Goal: Transaction & Acquisition: Purchase product/service

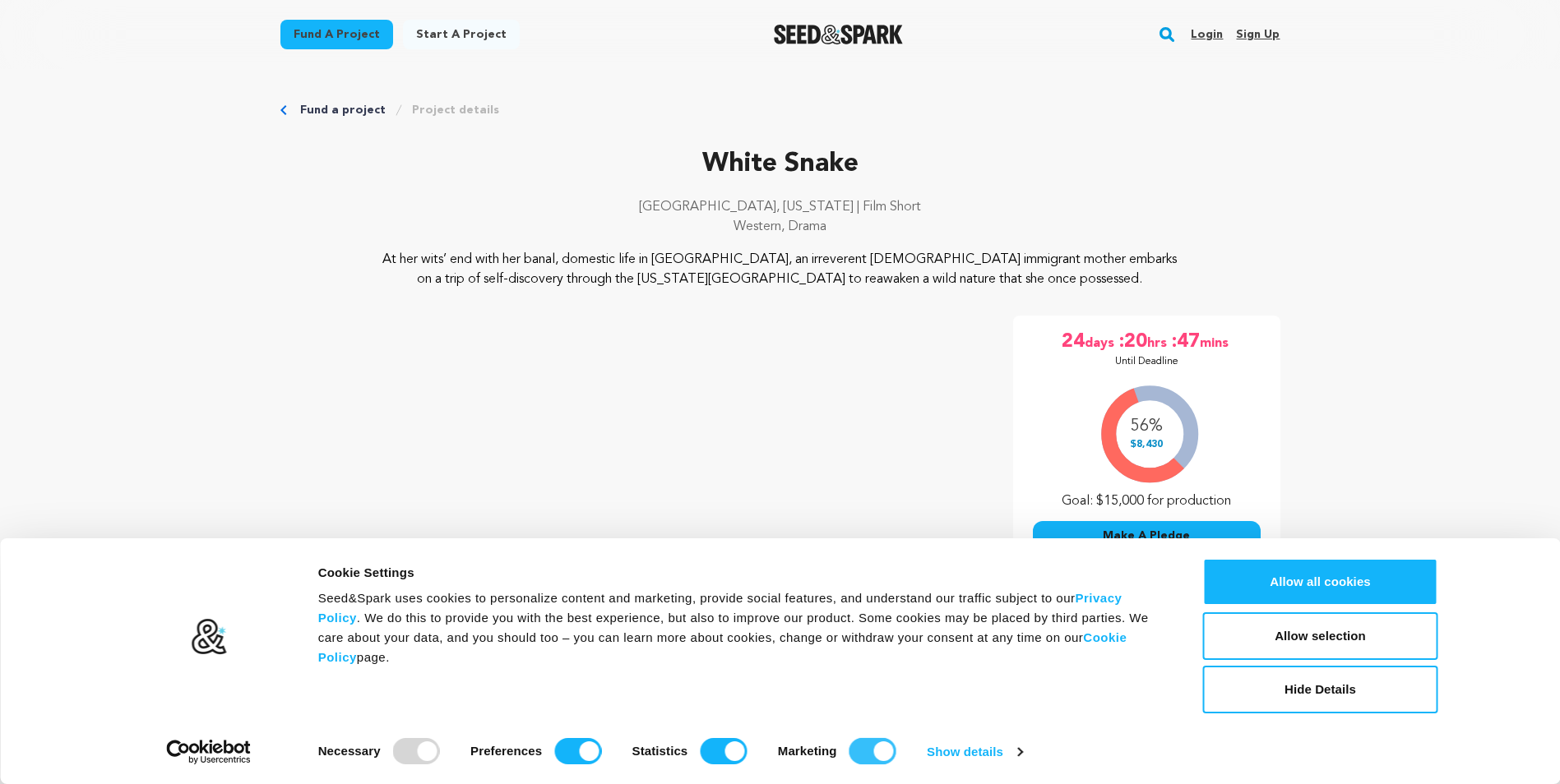
click at [858, 750] on input "Marketing" at bounding box center [873, 751] width 47 height 26
checkbox input "false"
click at [713, 754] on input "Statistics" at bounding box center [723, 751] width 47 height 26
checkbox input "false"
click at [555, 751] on input "Preferences" at bounding box center [577, 751] width 47 height 26
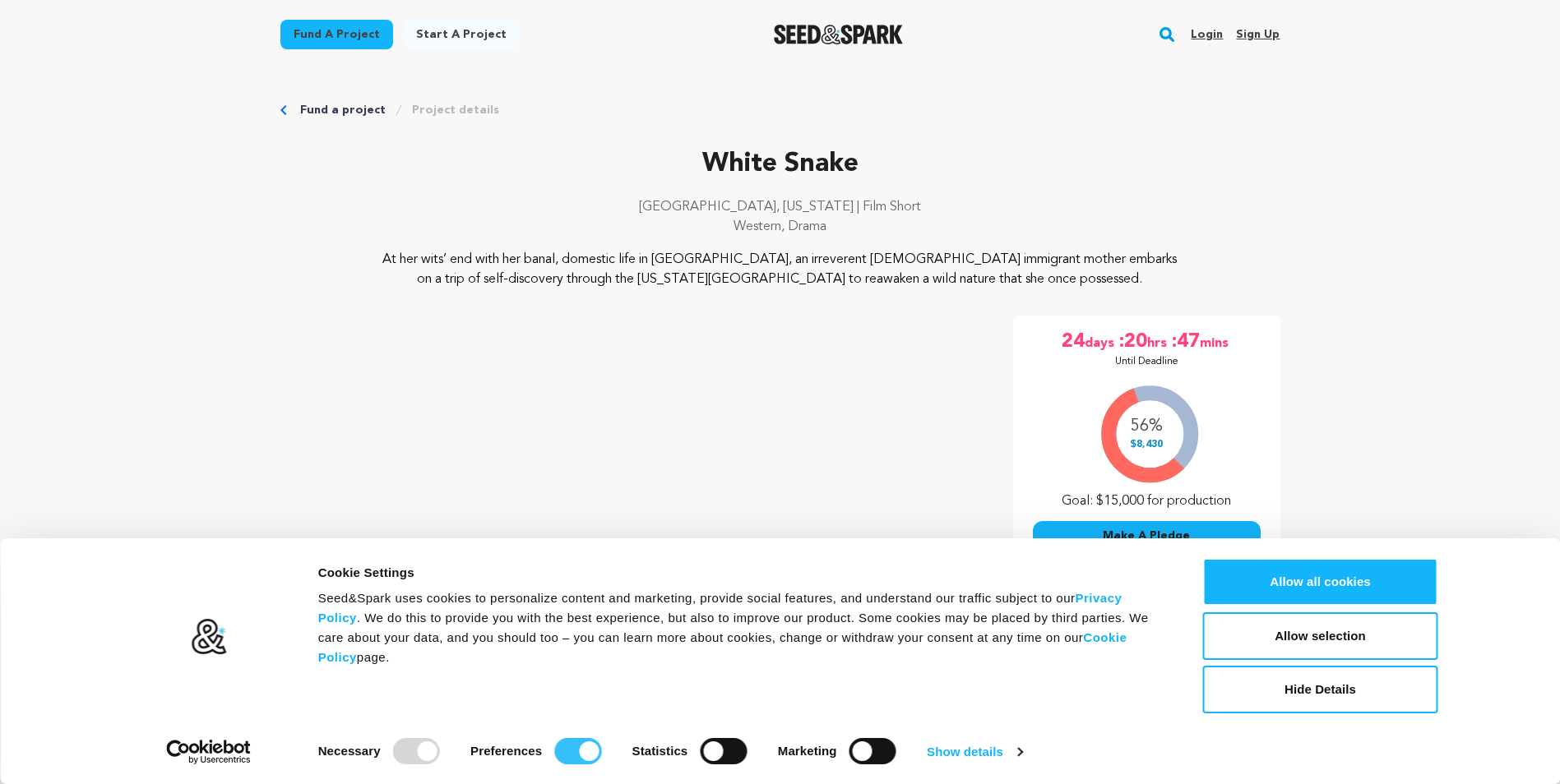
checkbox input "false"
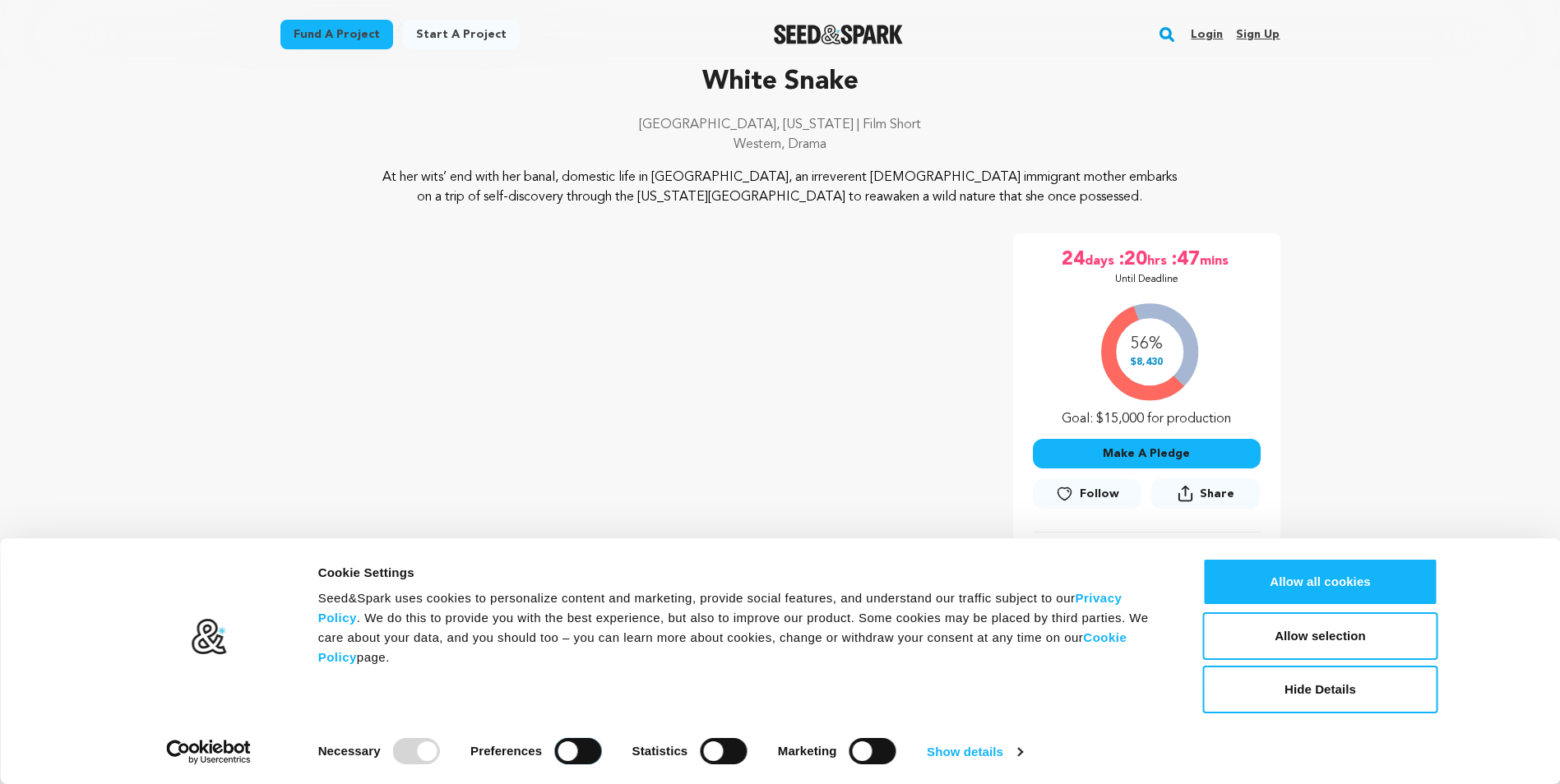
scroll to position [246, 0]
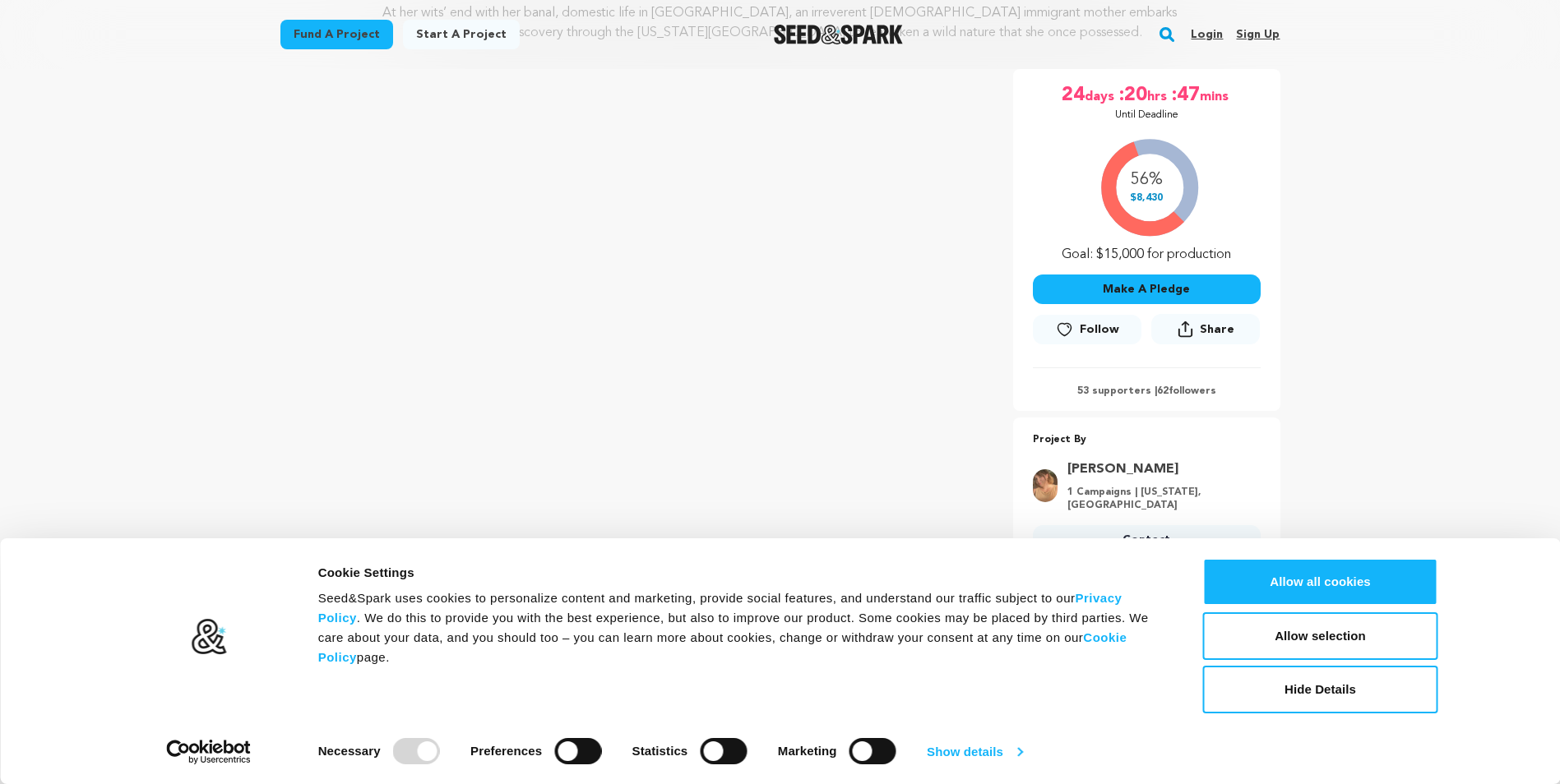
click at [975, 754] on link "Show details" at bounding box center [974, 752] width 95 height 25
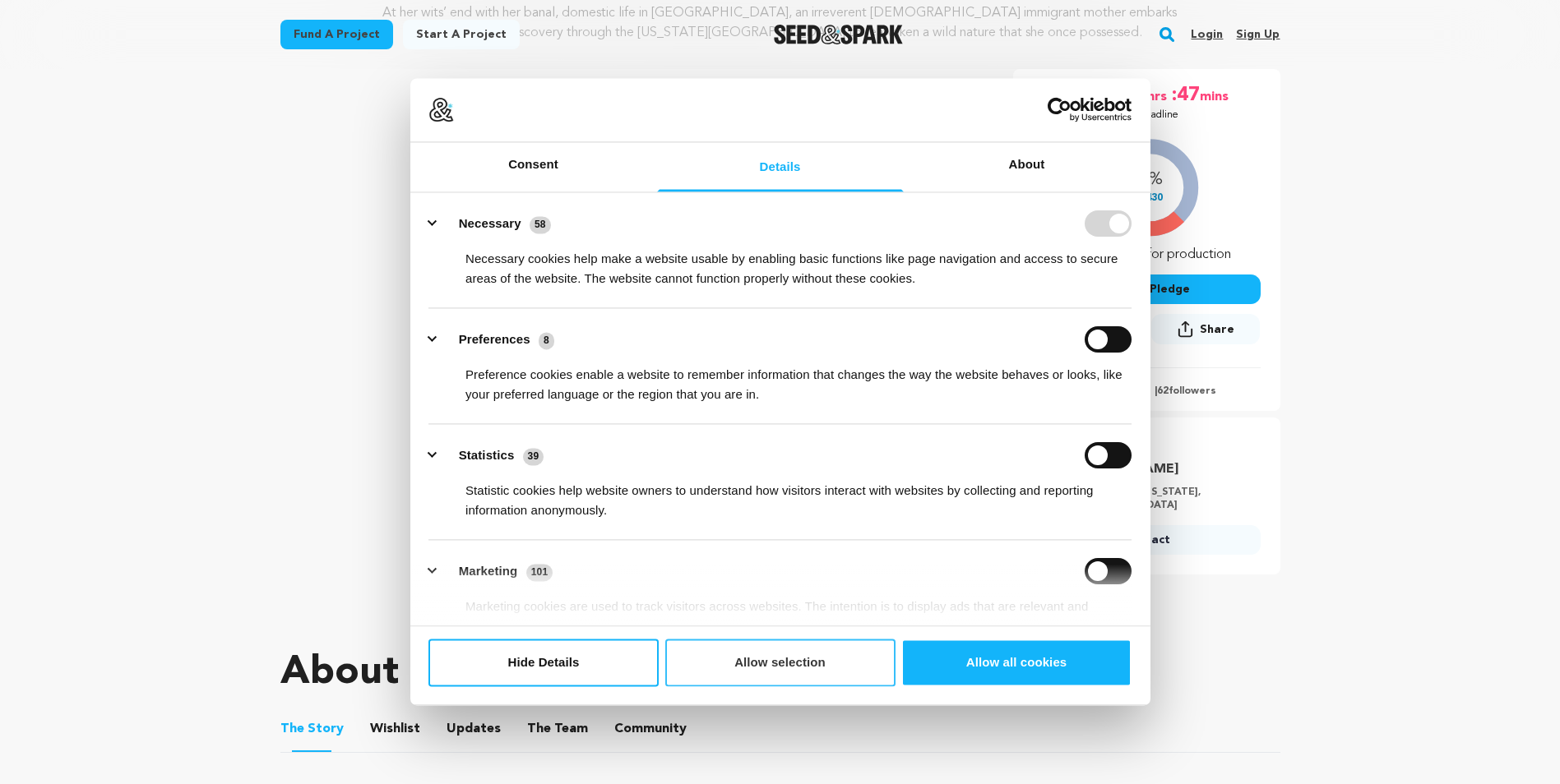
click at [775, 666] on button "Allow selection" at bounding box center [781, 663] width 230 height 48
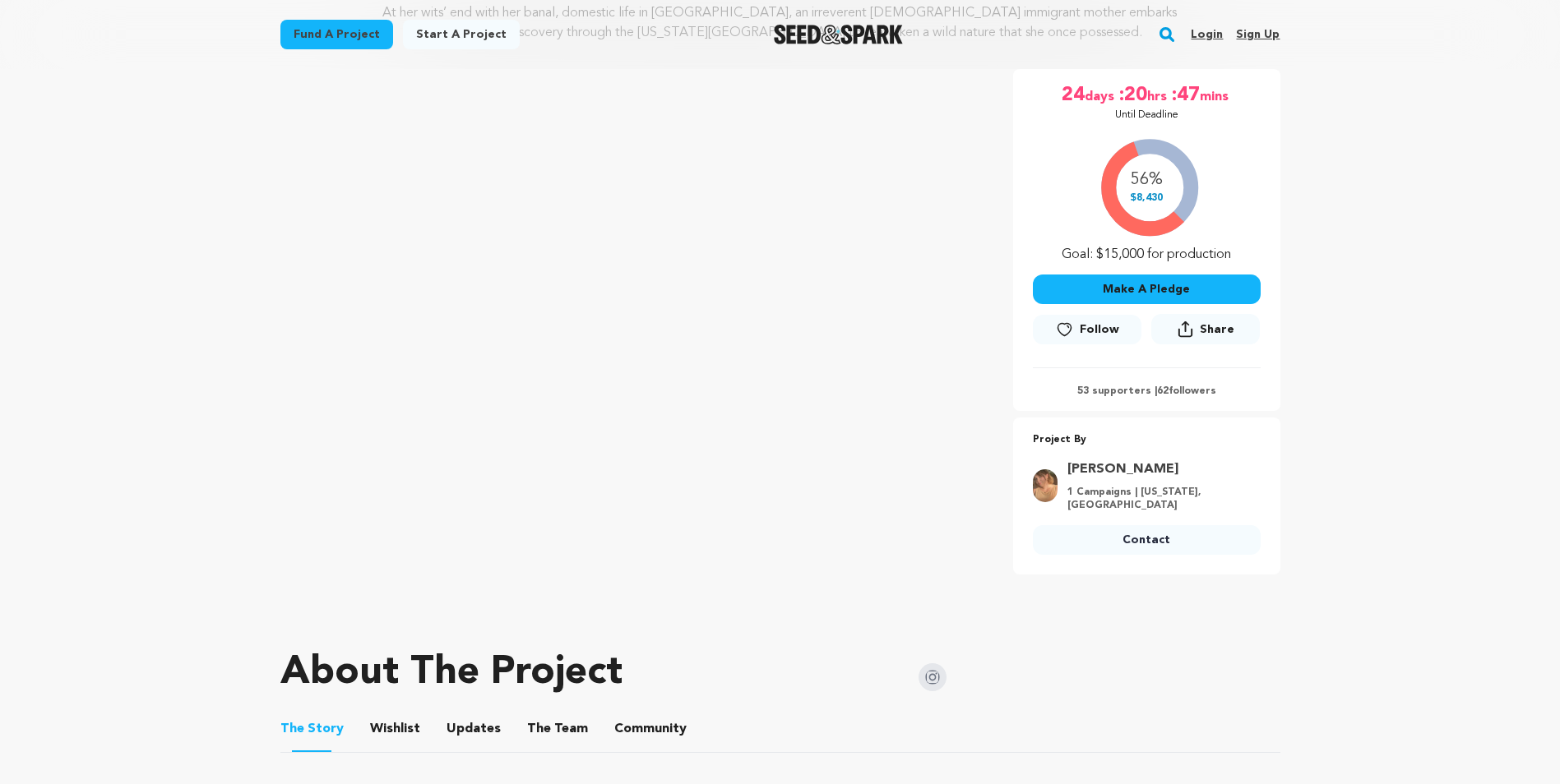
click at [565, 730] on button "The Team" at bounding box center [558, 732] width 39 height 39
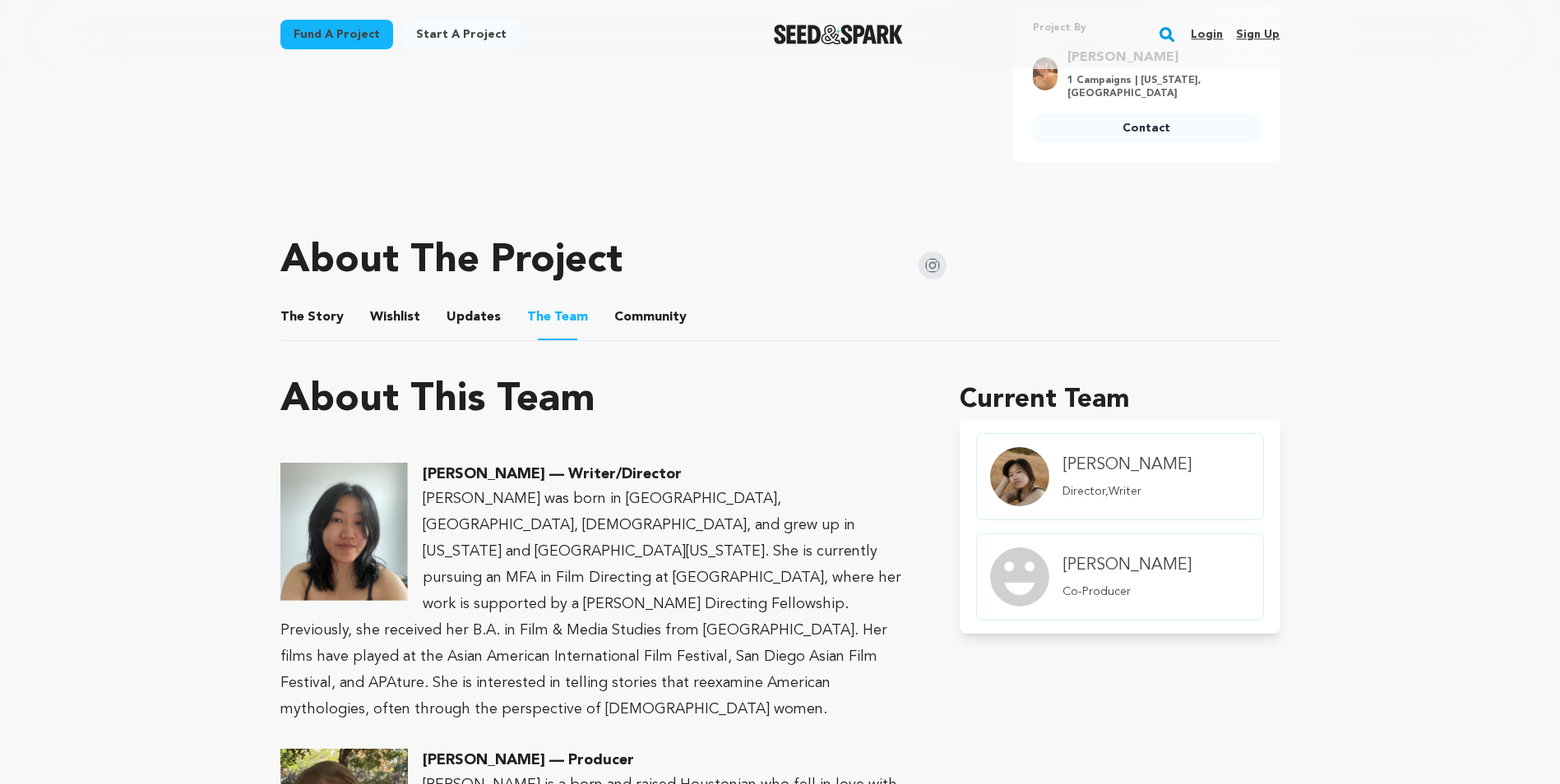
scroll to position [658, 0]
click at [375, 319] on button "Wishlist" at bounding box center [395, 321] width 39 height 39
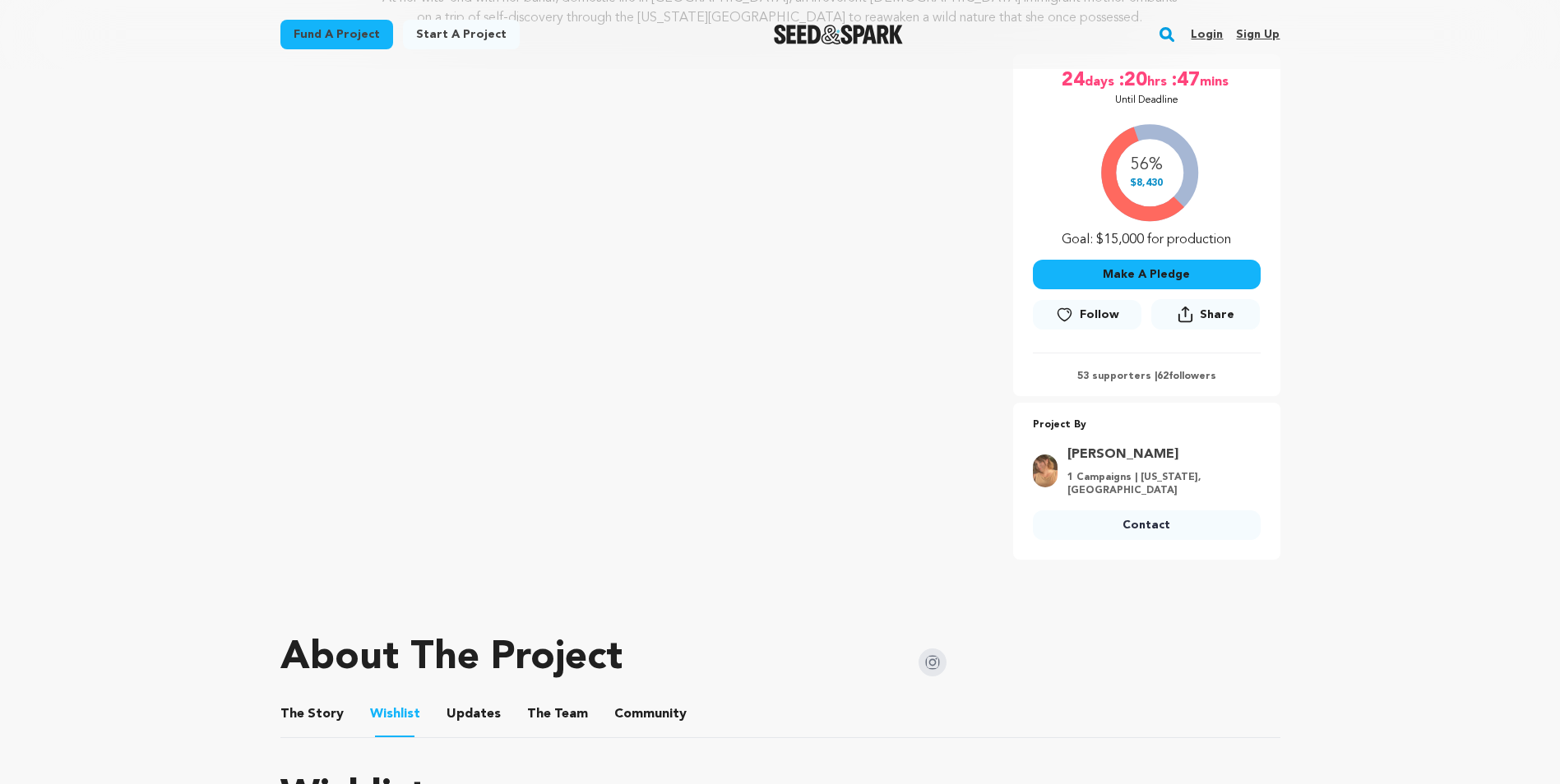
scroll to position [246, 0]
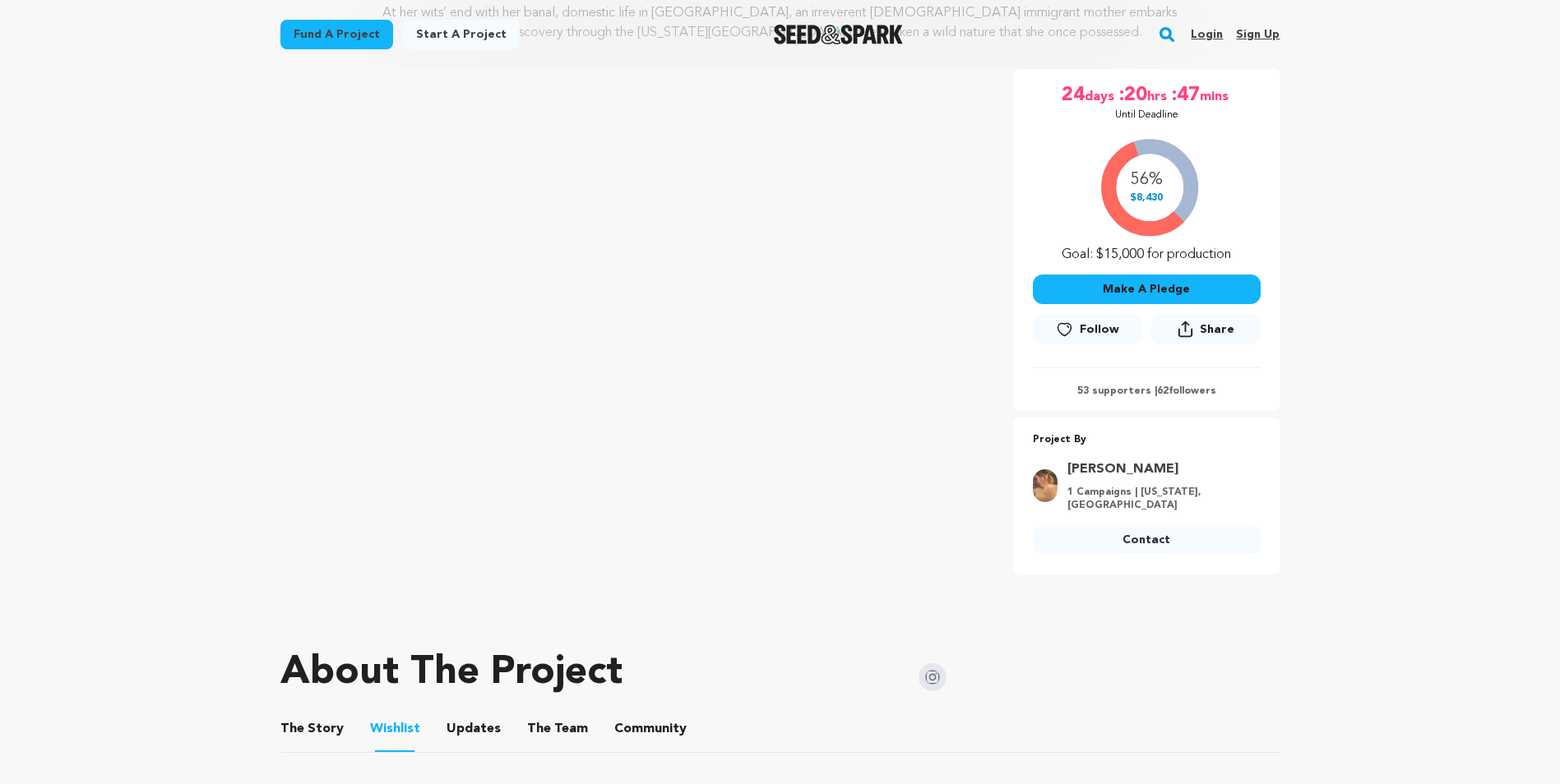
click at [1134, 285] on button "Make A Pledge" at bounding box center [1147, 289] width 228 height 30
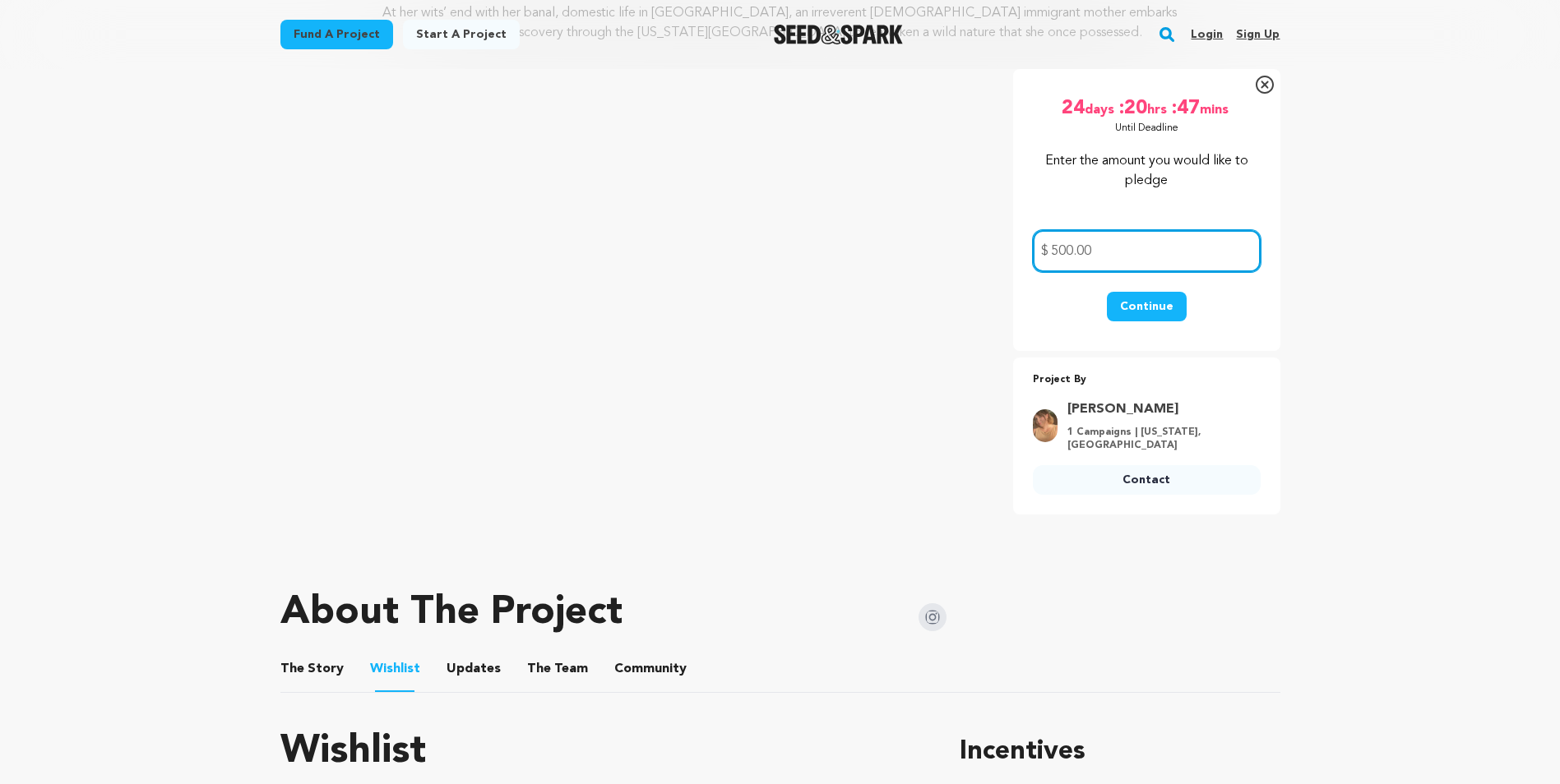
type input "500.00"
click at [1147, 314] on button "Continue" at bounding box center [1147, 307] width 80 height 30
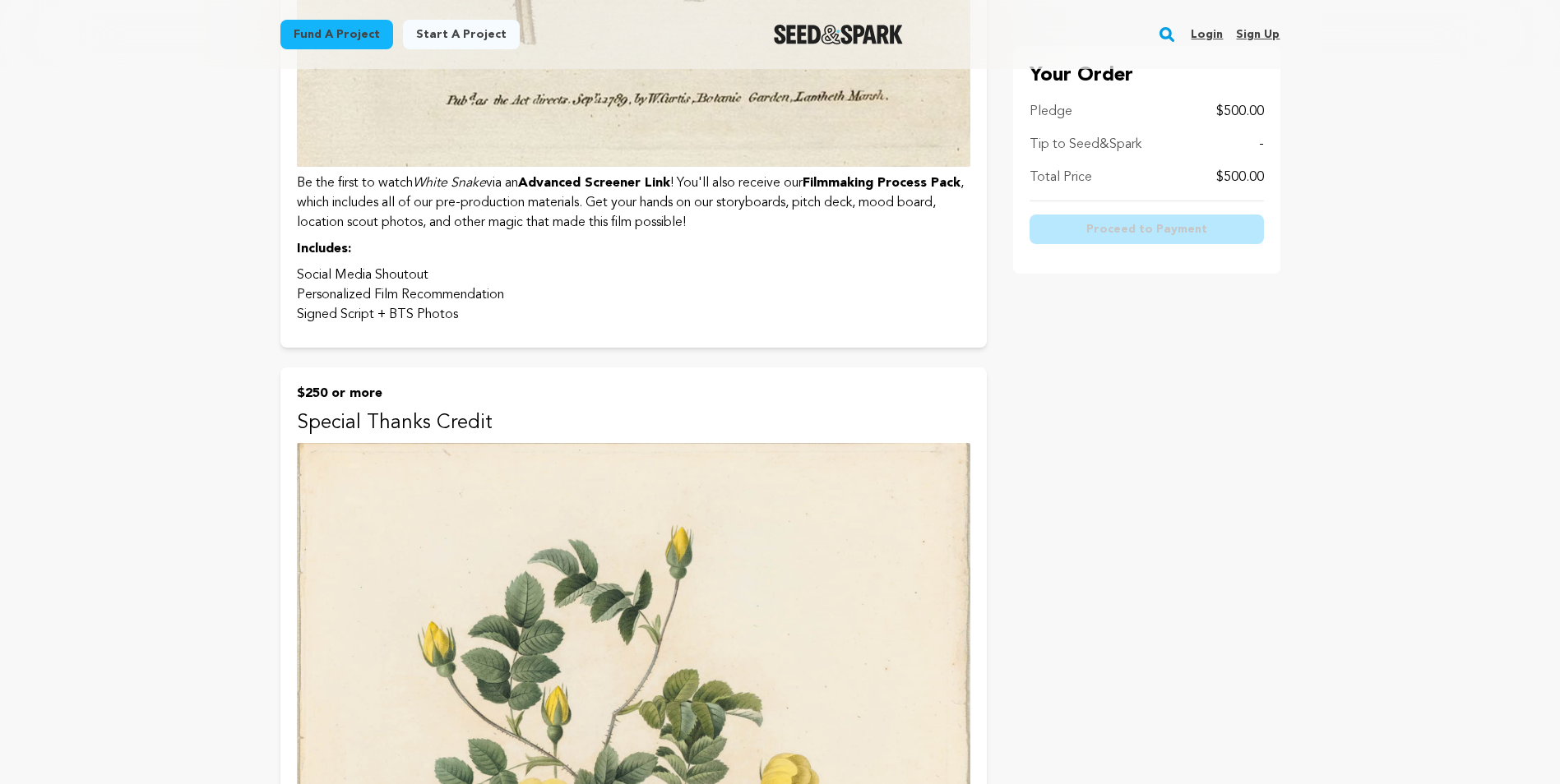
scroll to position [4686, 0]
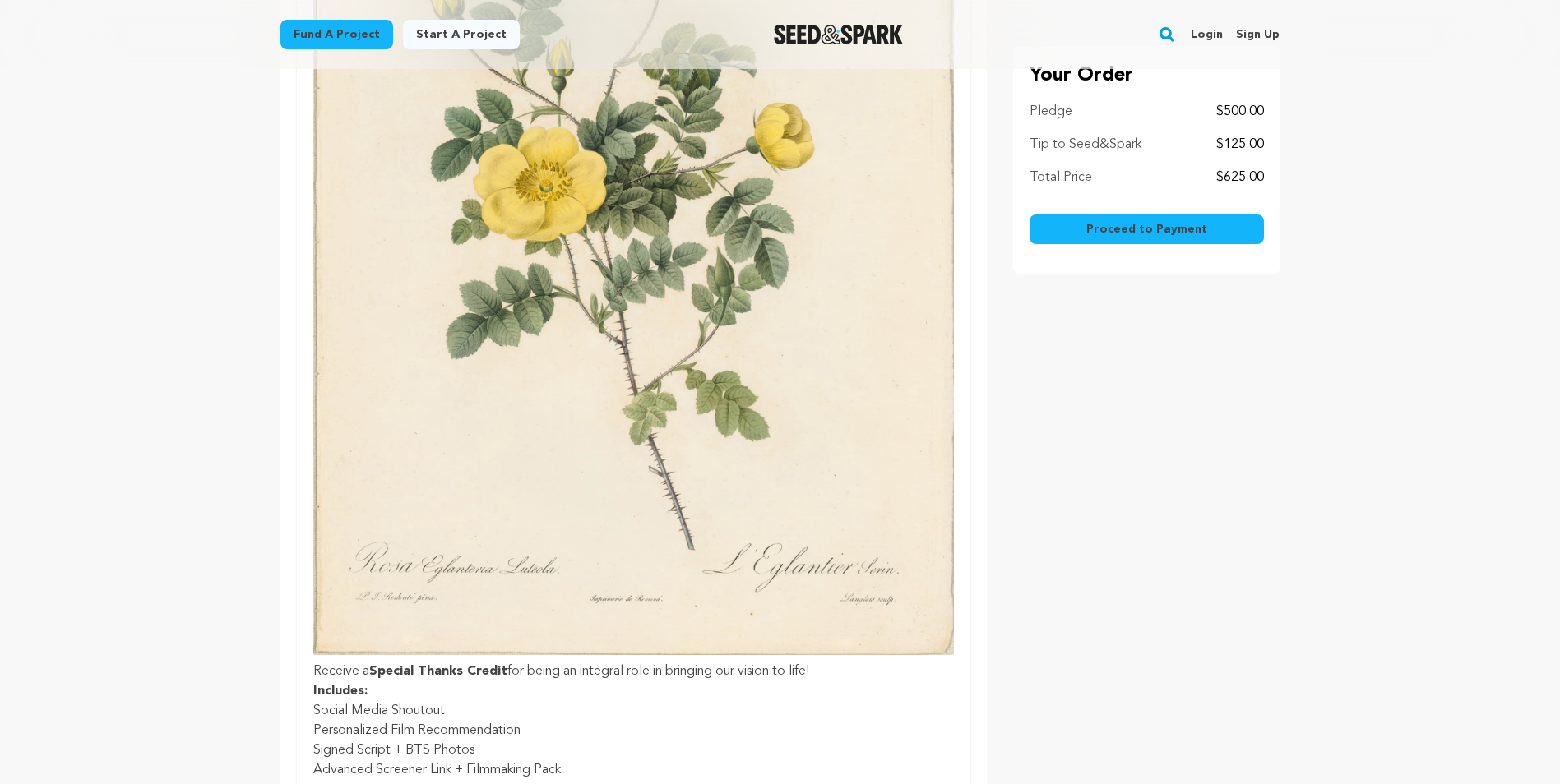
scroll to position [904, 0]
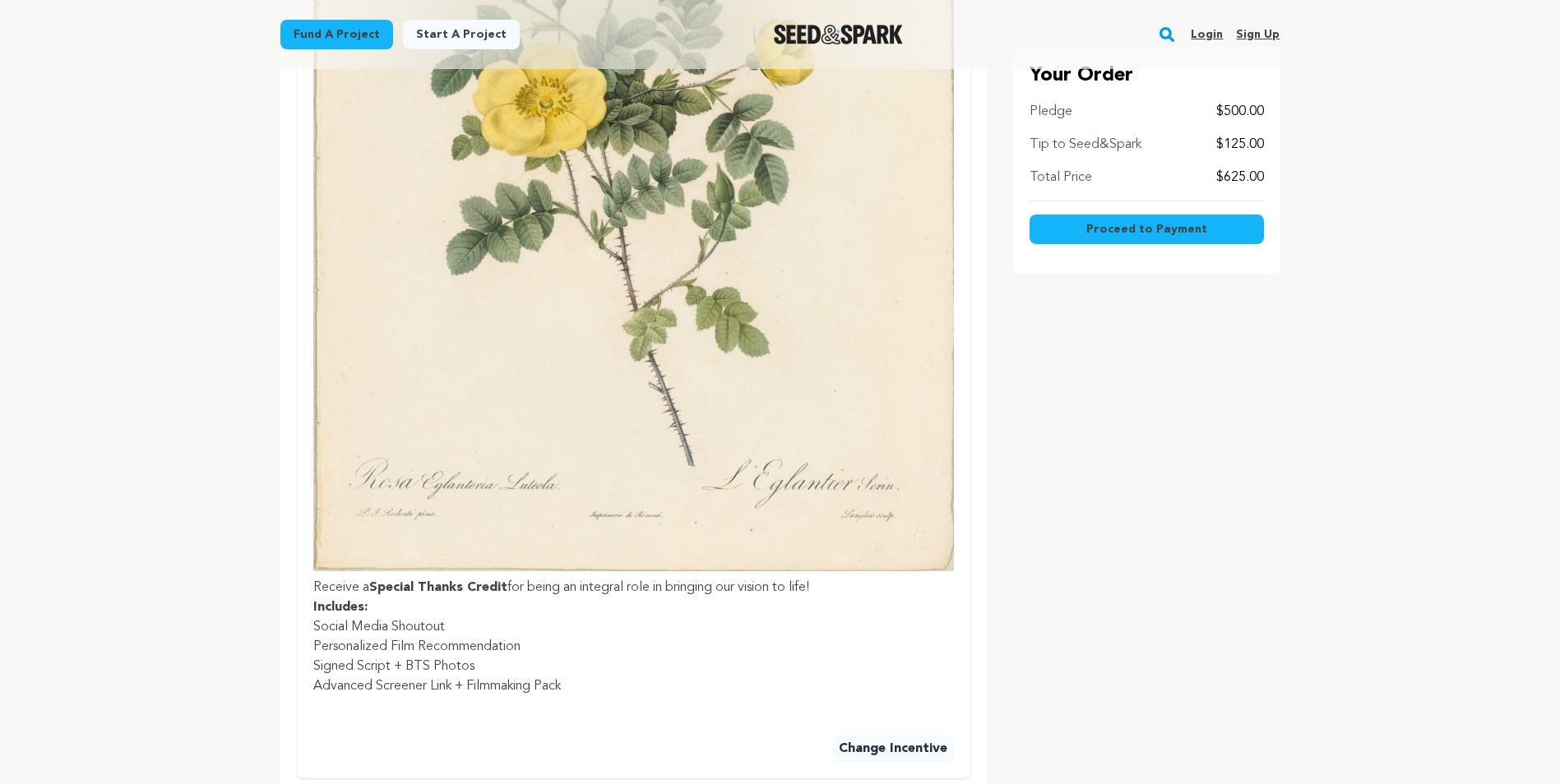
click at [1260, 145] on p "$125.00" at bounding box center [1240, 144] width 48 height 20
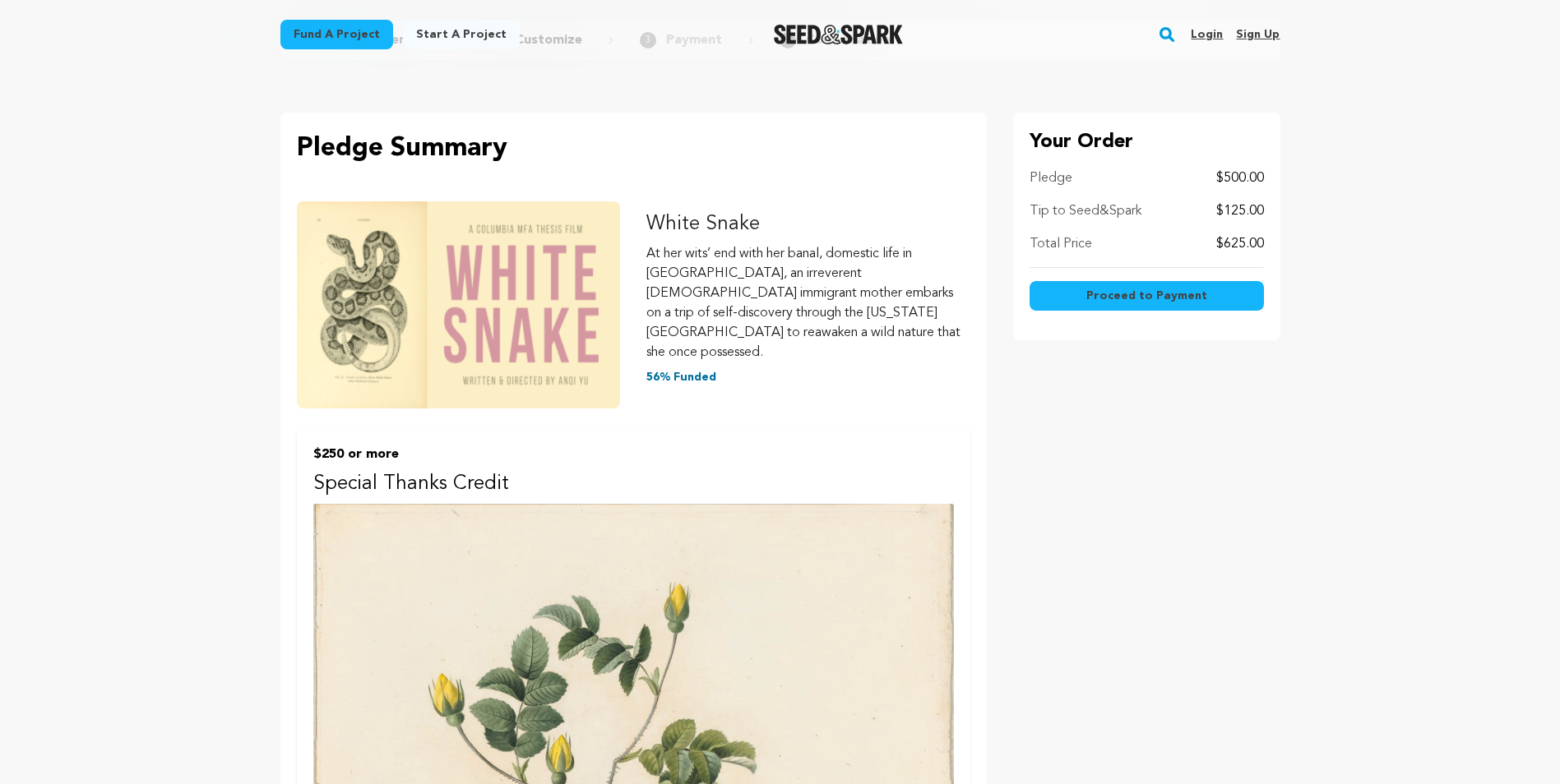
scroll to position [82, 0]
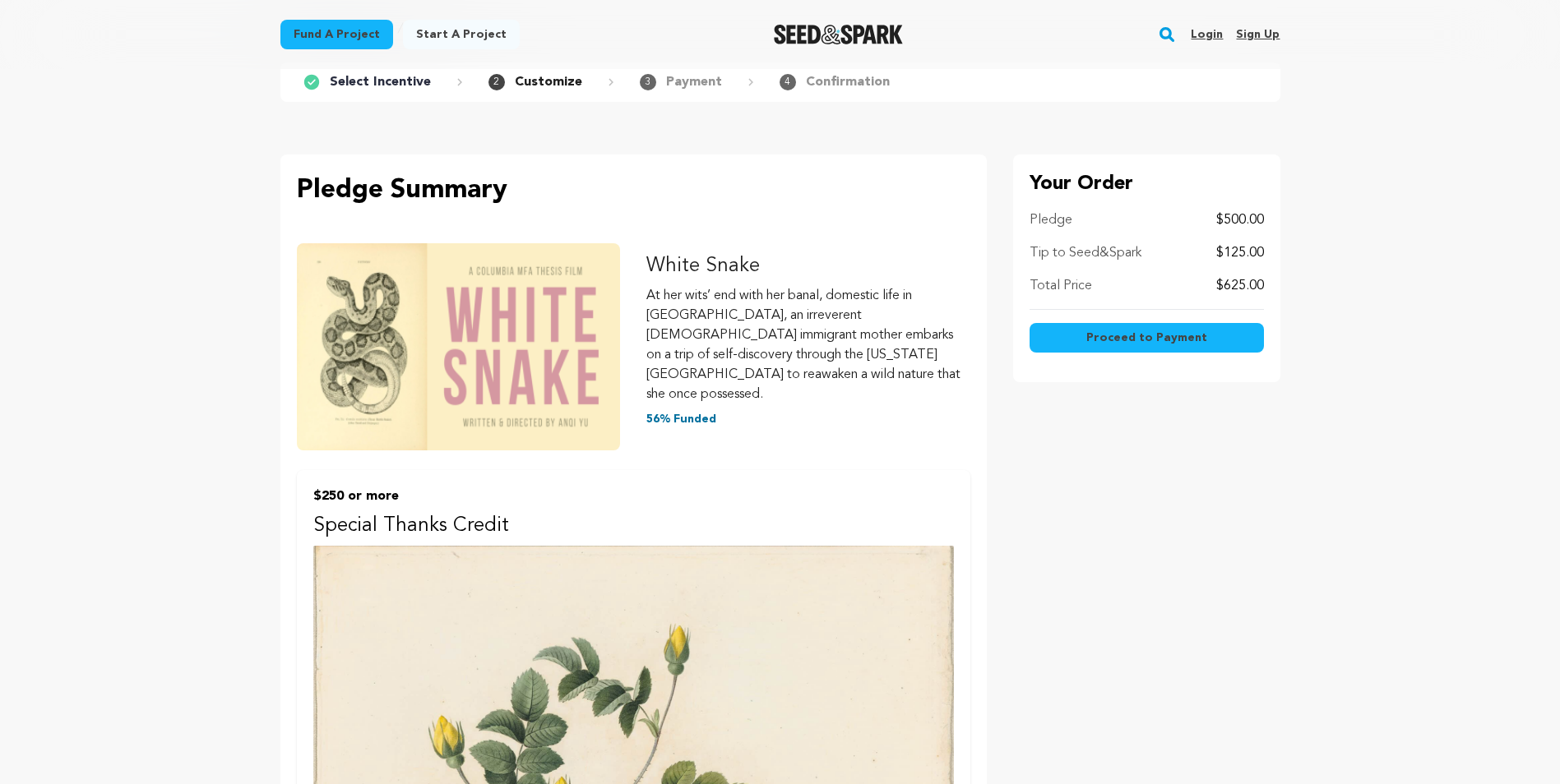
scroll to position [1510, 0]
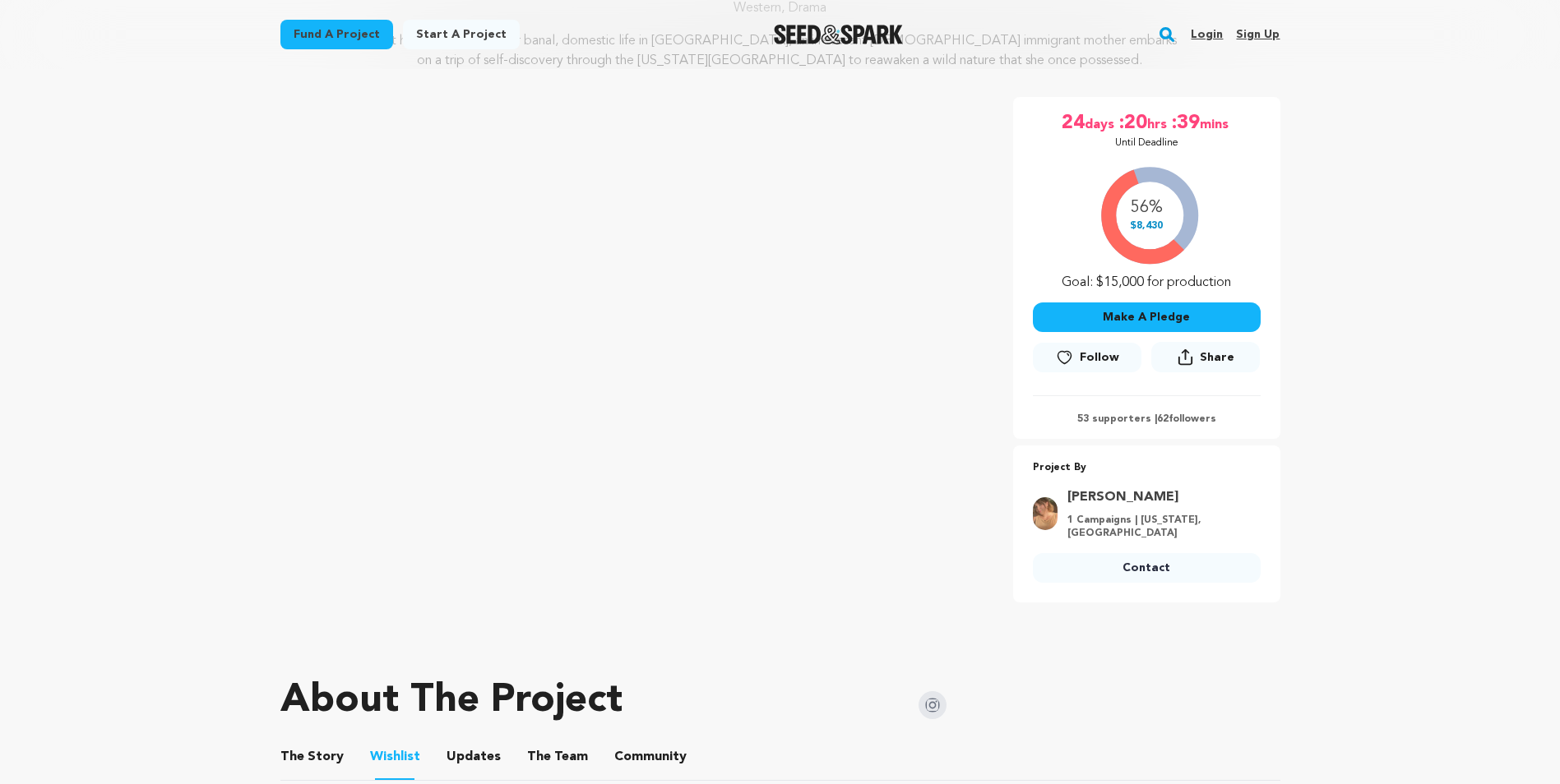
scroll to position [164, 0]
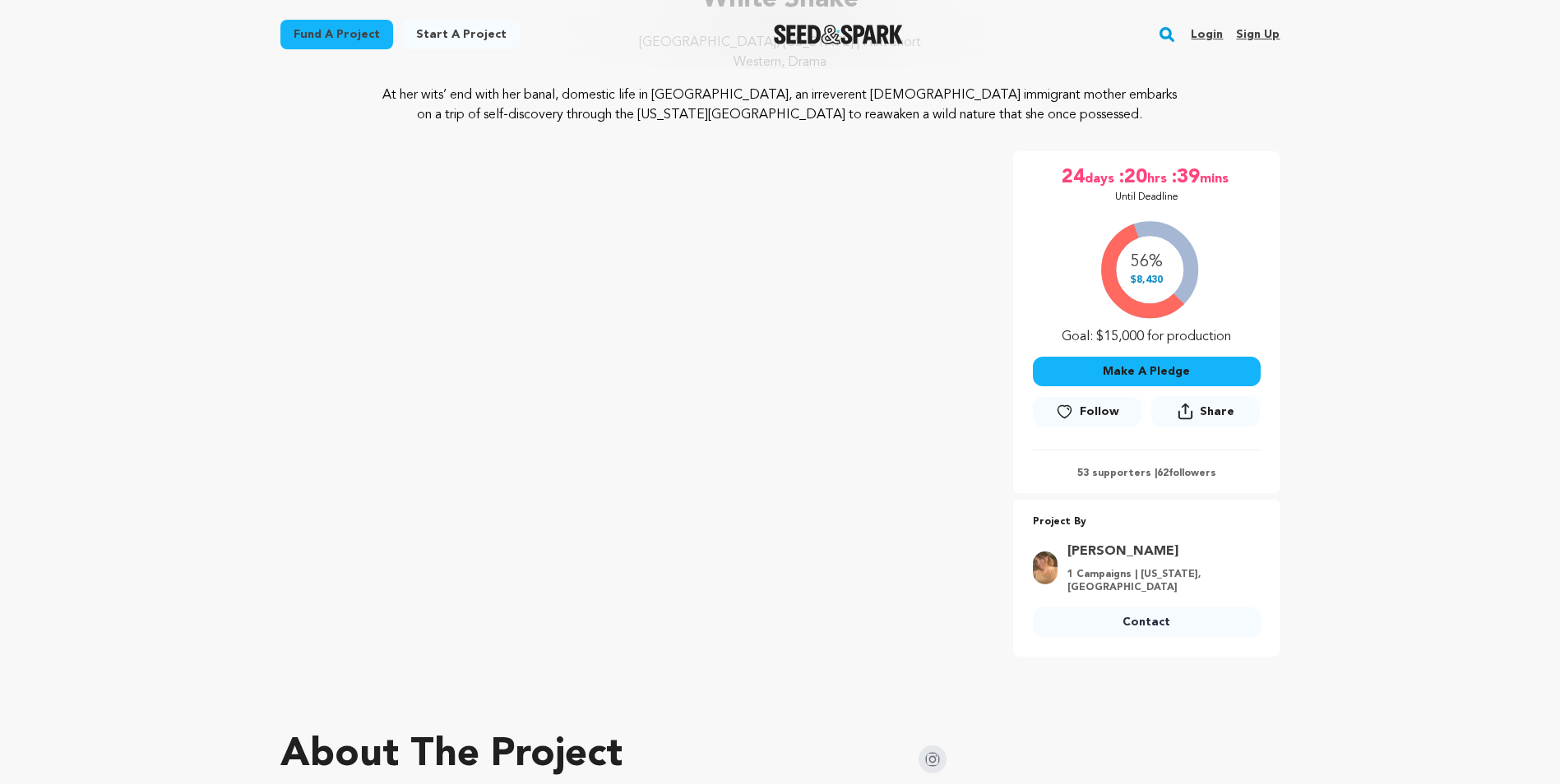
click at [1148, 377] on button "Make A Pledge" at bounding box center [1147, 372] width 228 height 30
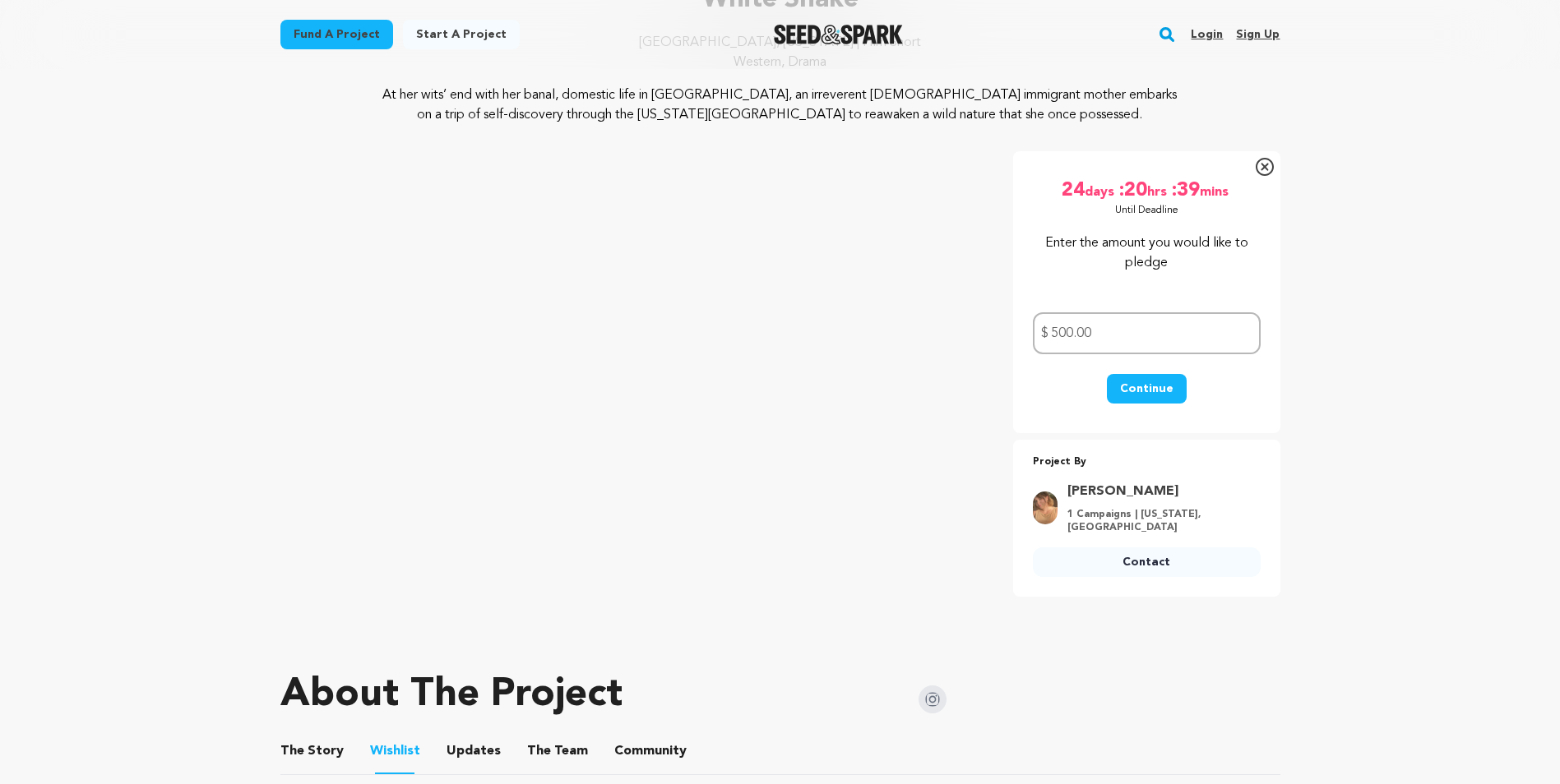
click at [1148, 390] on button "Continue" at bounding box center [1147, 389] width 80 height 30
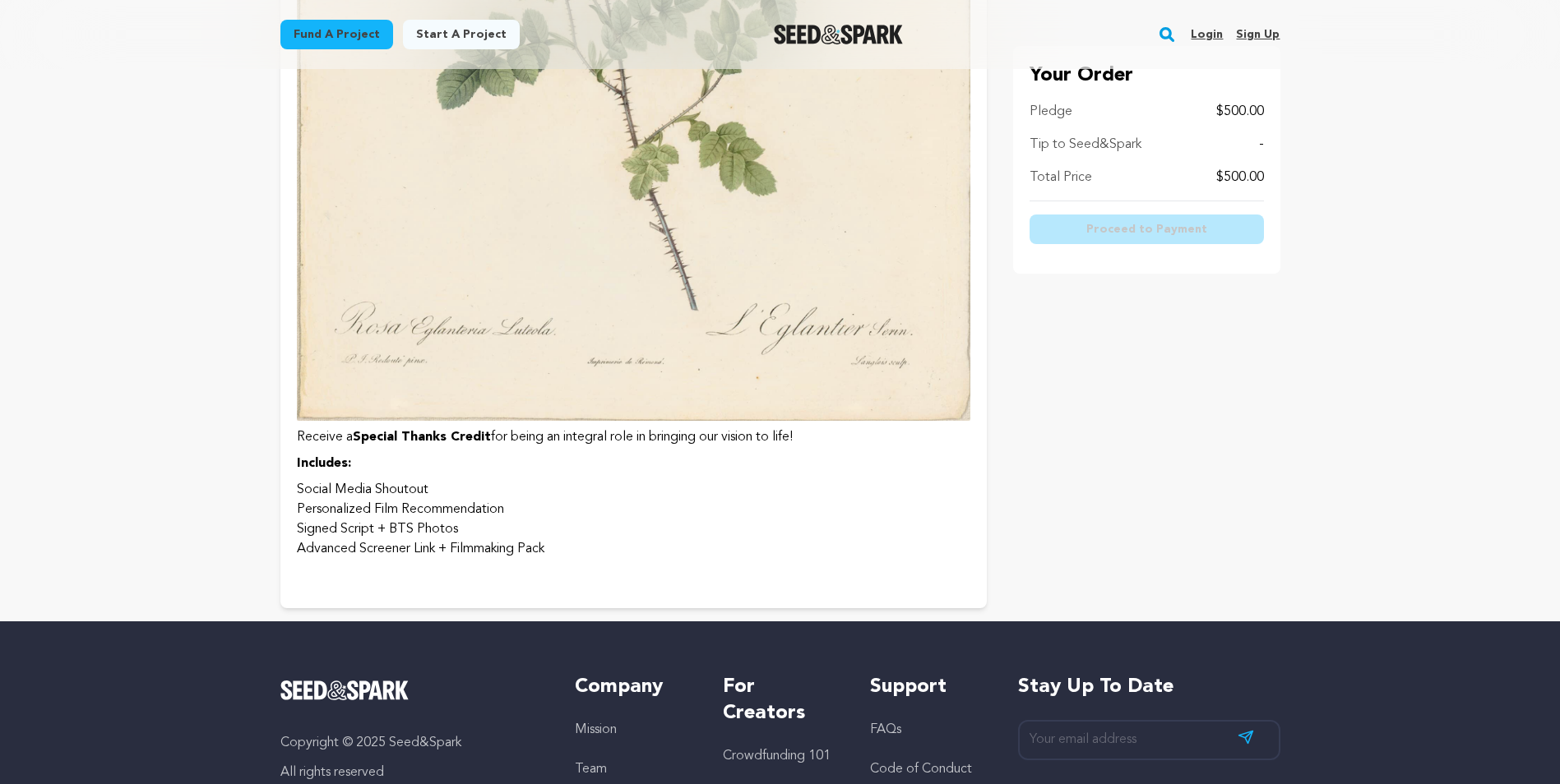
scroll to position [5673, 0]
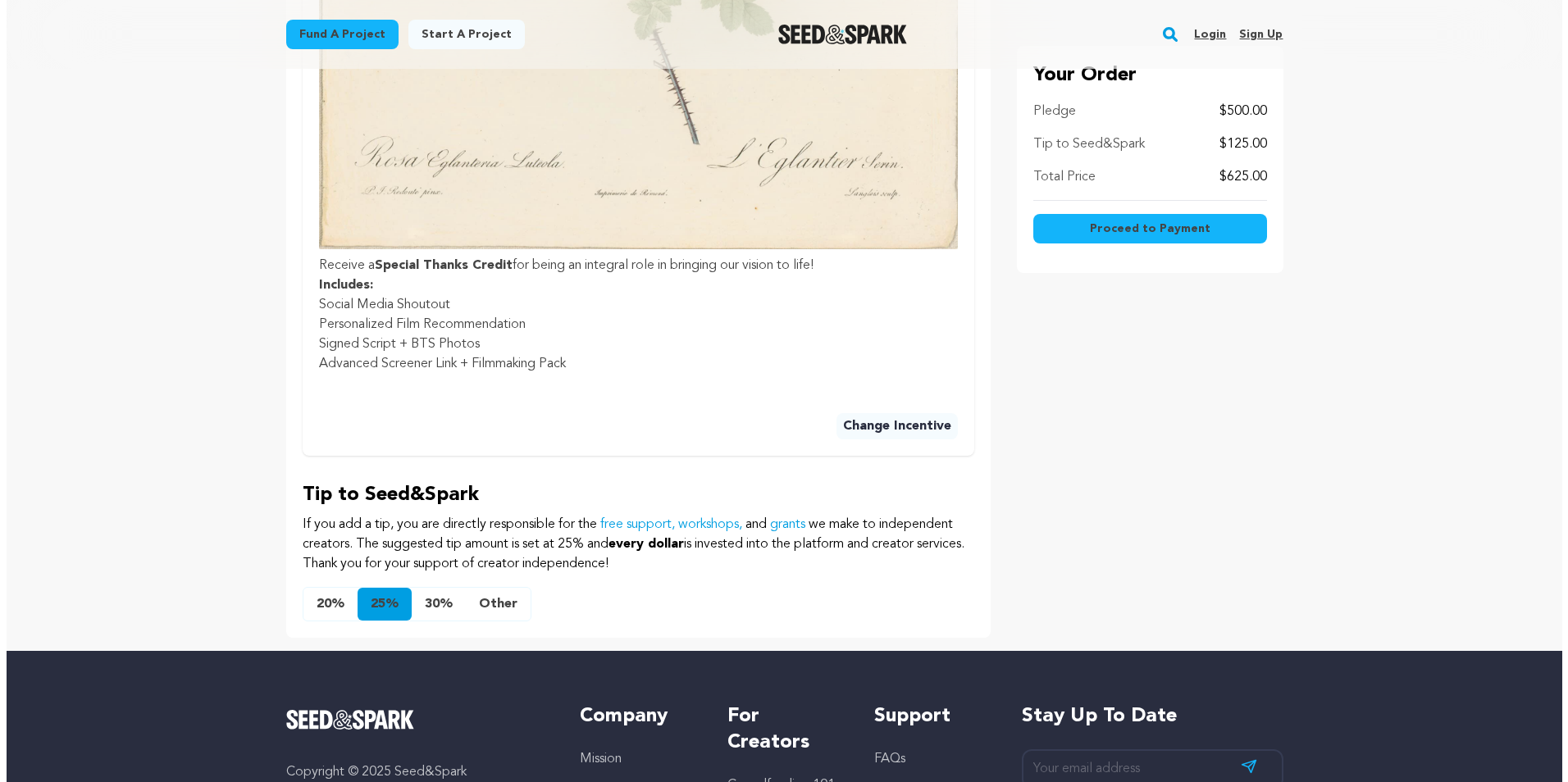
scroll to position [1230, 0]
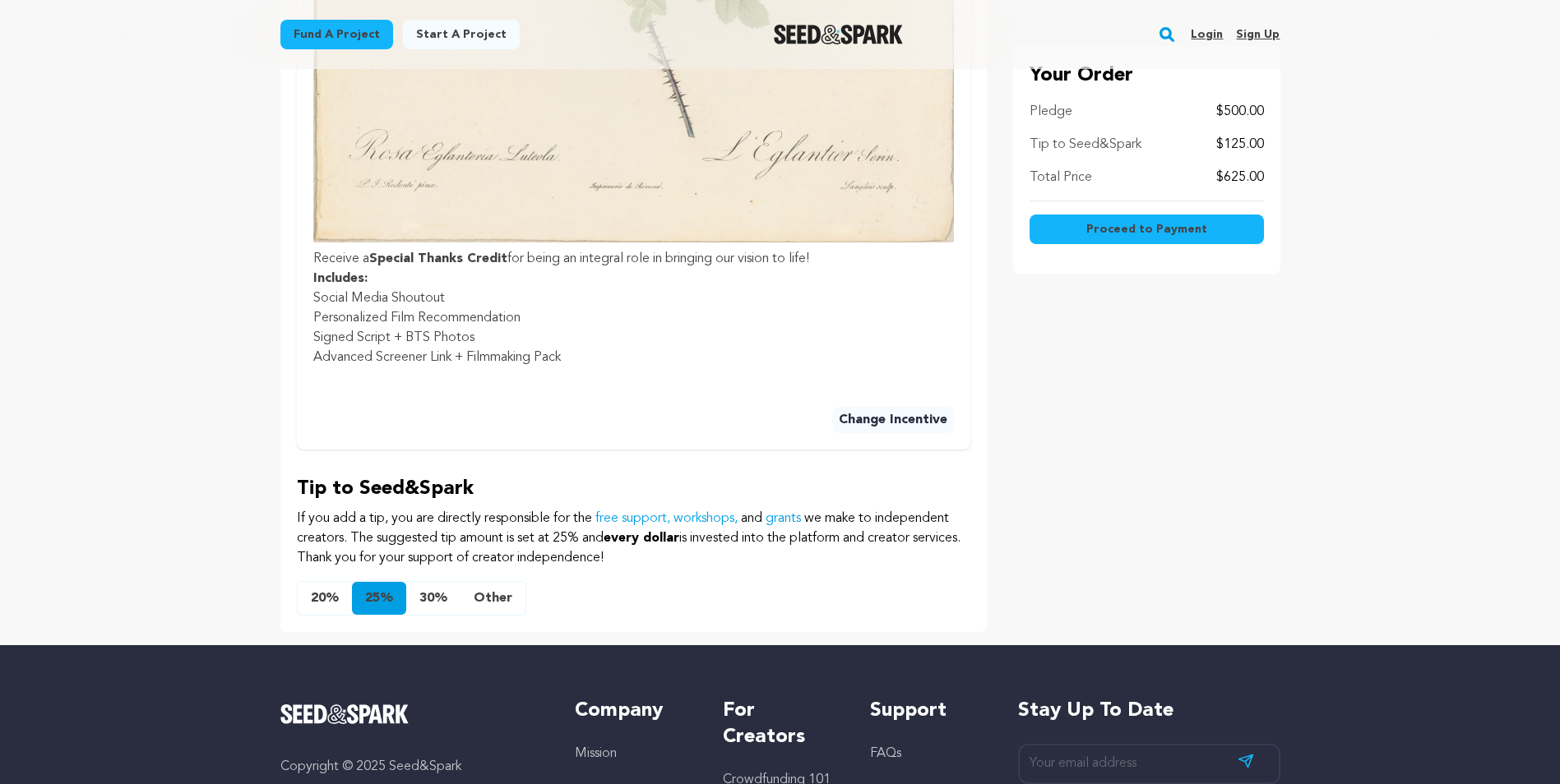
click at [1118, 233] on span "Proceed to Payment" at bounding box center [1147, 229] width 121 height 16
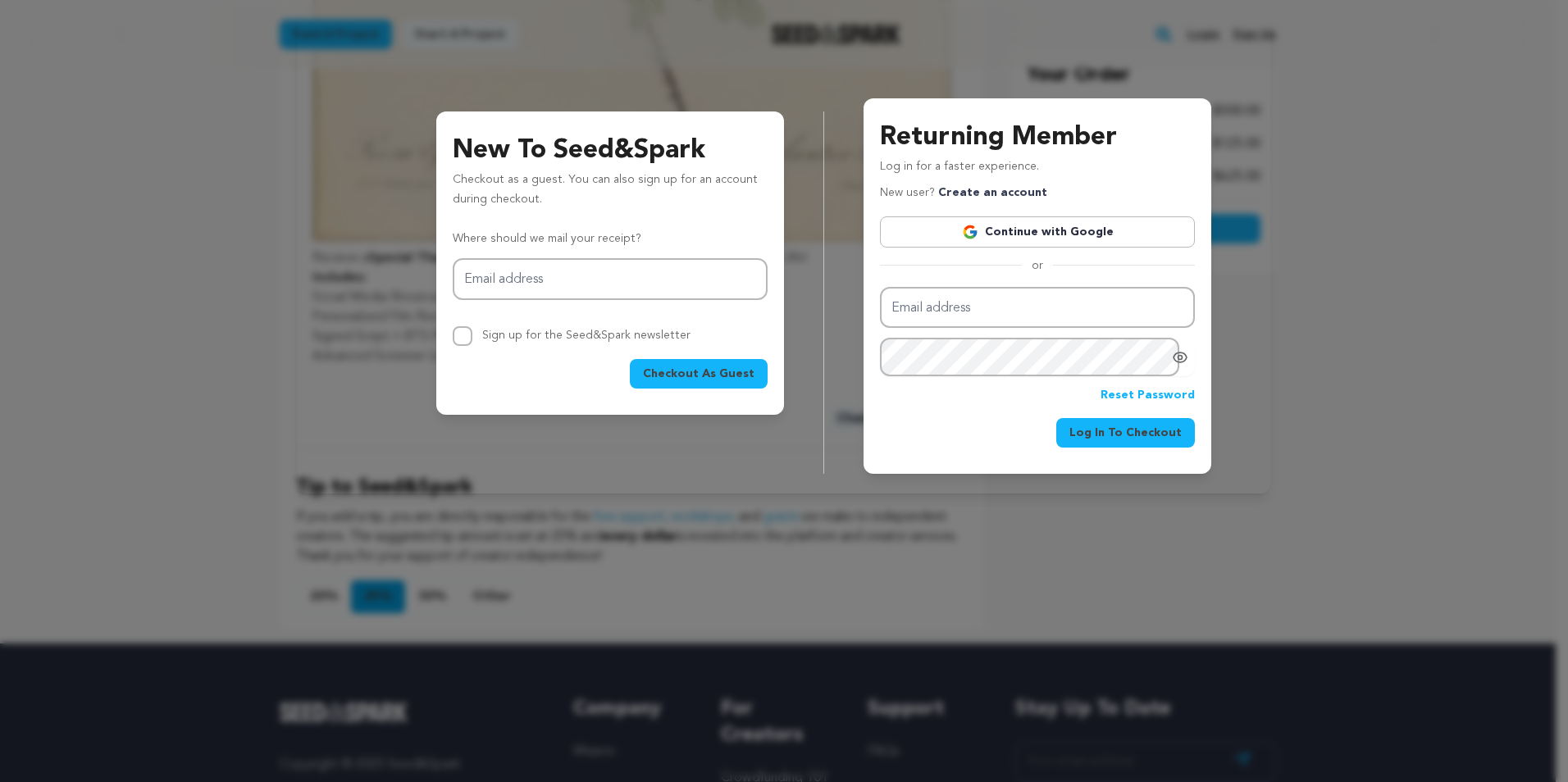
click at [710, 369] on span "Checkout As Guest" at bounding box center [698, 373] width 111 height 16
click at [582, 287] on input "Email address" at bounding box center [610, 279] width 314 height 42
type input "brlbrl@aol.com"
click at [718, 373] on span "Checkout As Guest" at bounding box center [698, 373] width 111 height 16
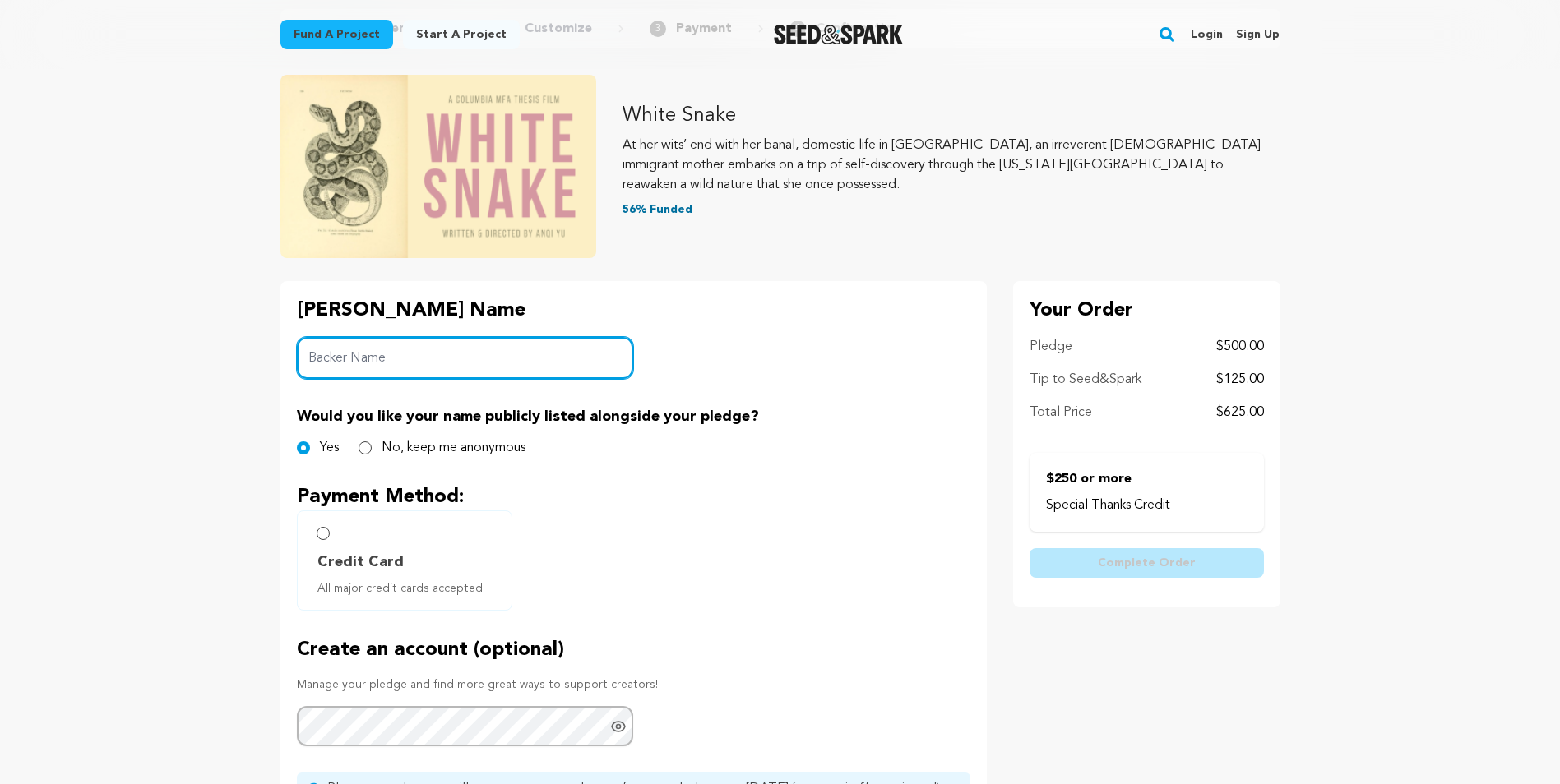
scroll to position [164, 0]
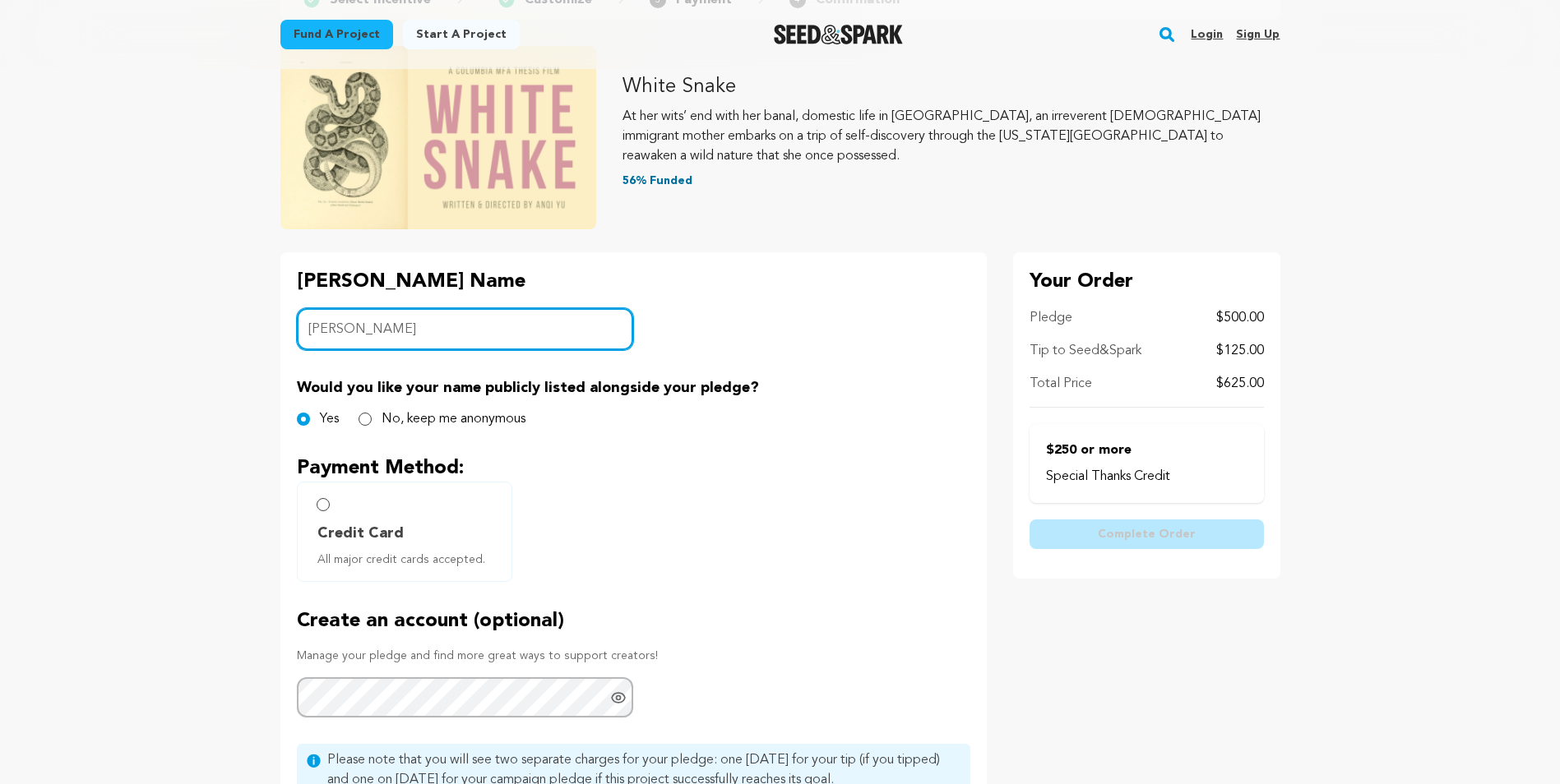
type input "[PERSON_NAME]"
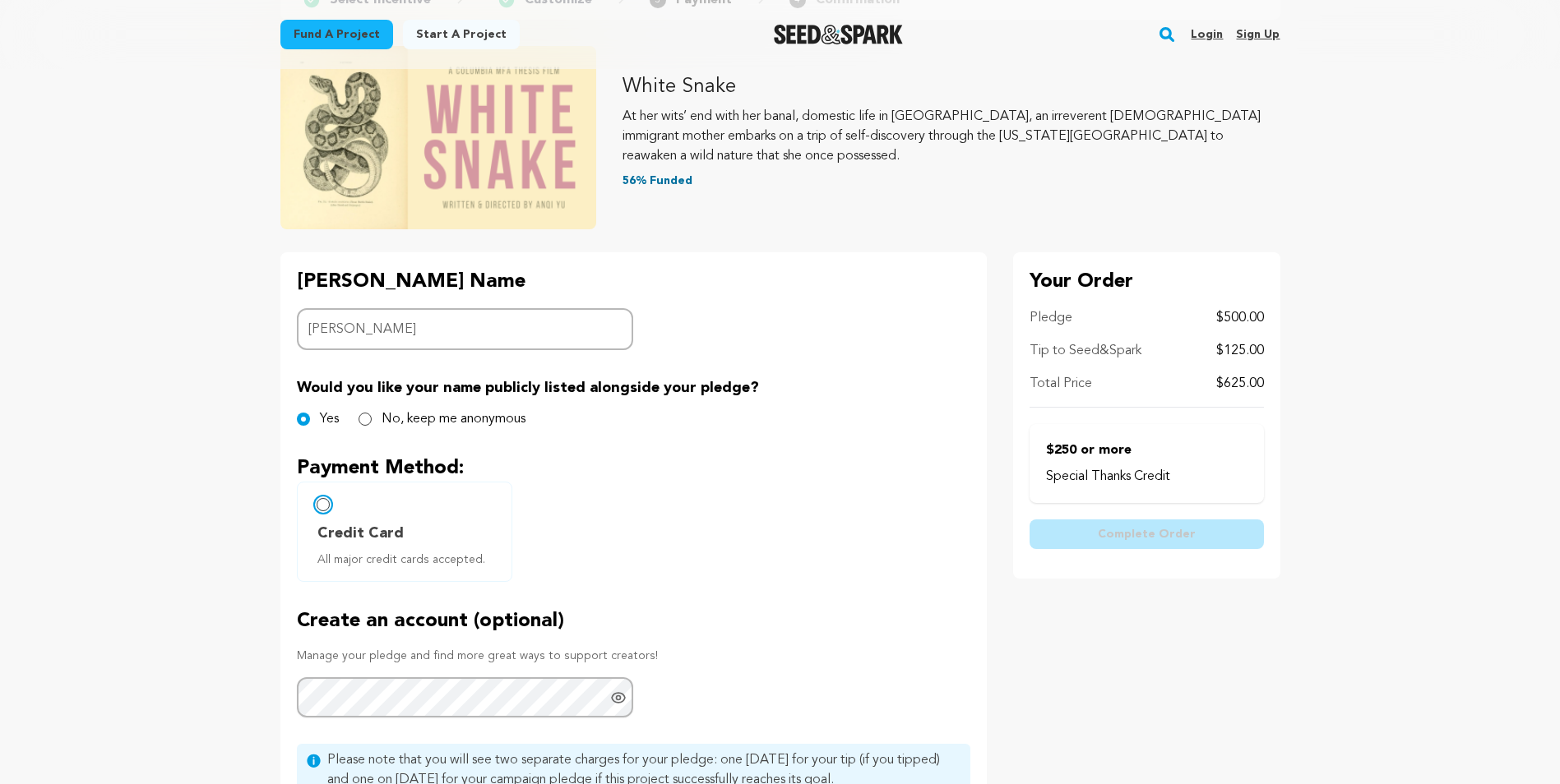
click at [329, 502] on input "Credit Card All major credit cards accepted." at bounding box center [322, 504] width 13 height 13
radio input "false"
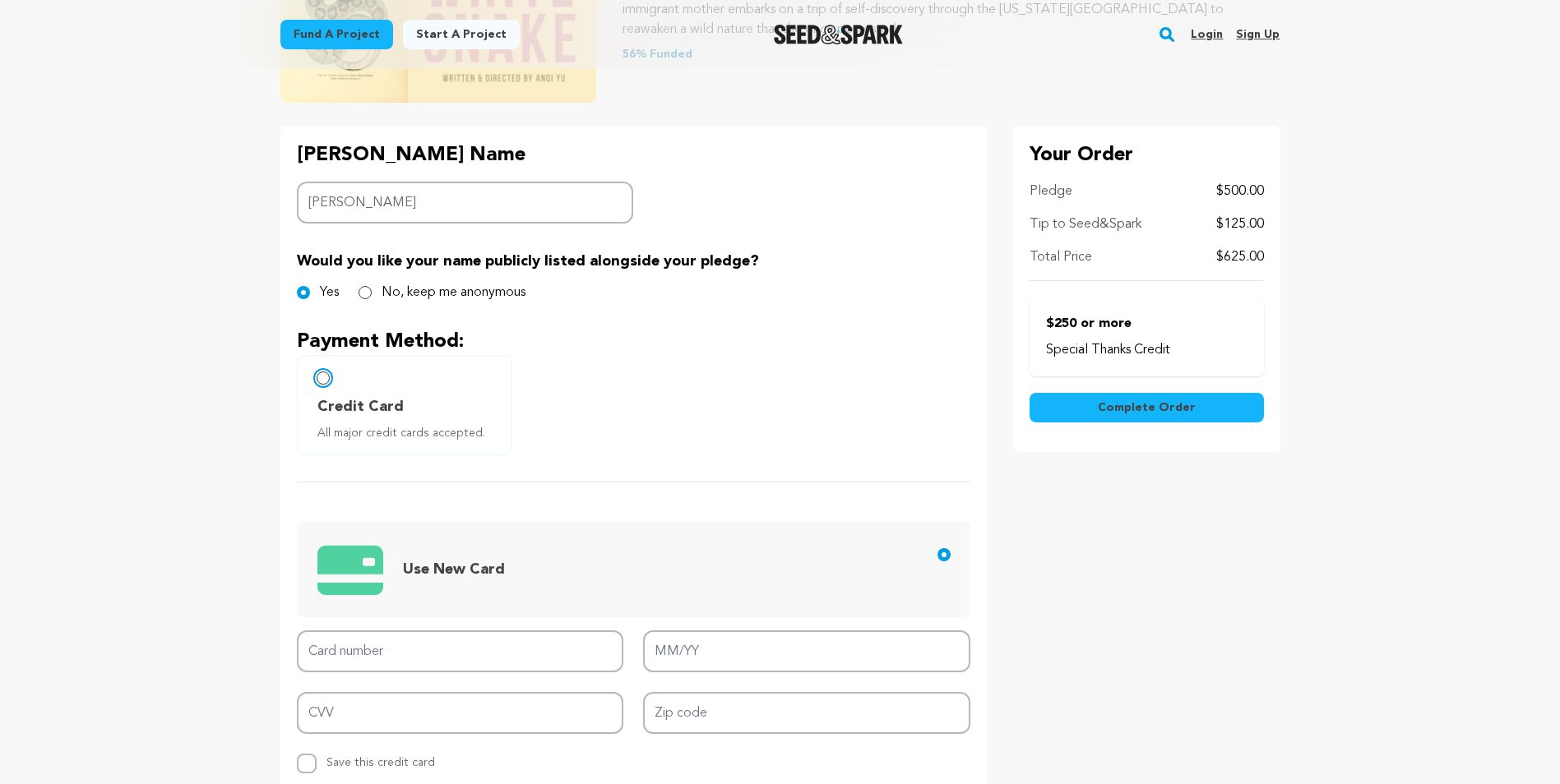
scroll to position [329, 0]
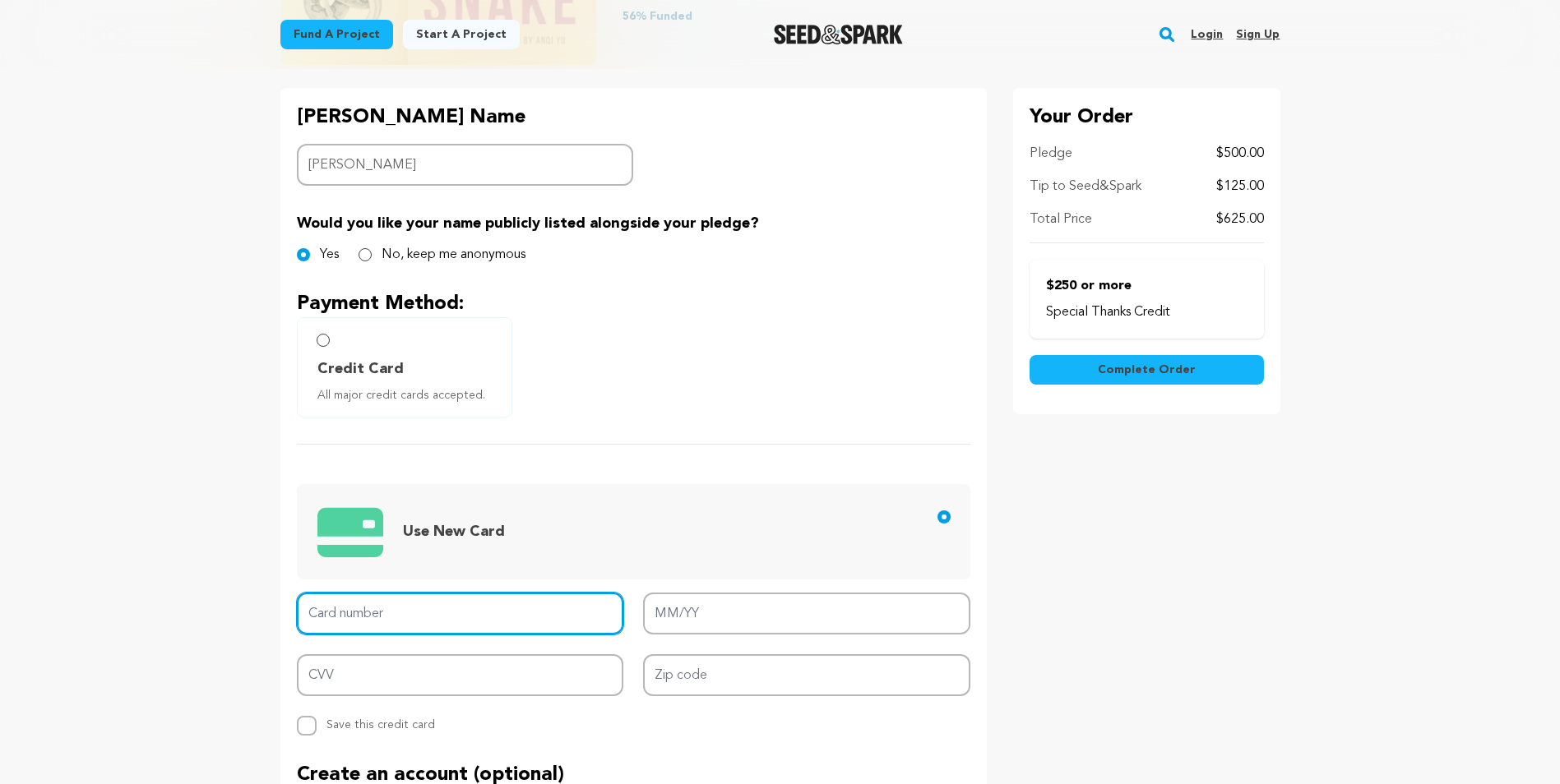
click at [477, 615] on input "Card number" at bounding box center [460, 614] width 327 height 42
type input "[CREDIT_CARD_NUMBER]"
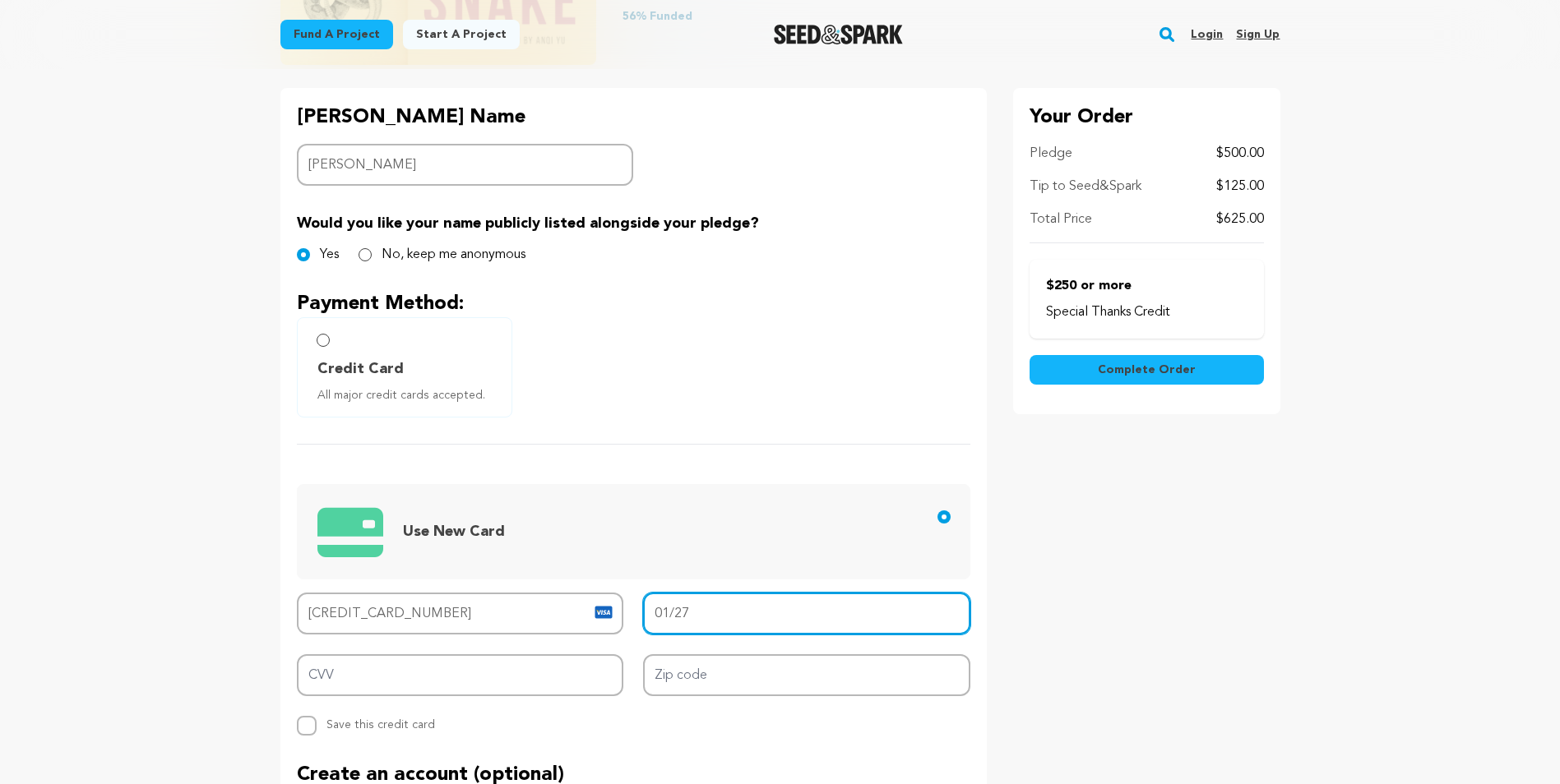
type input "01/27"
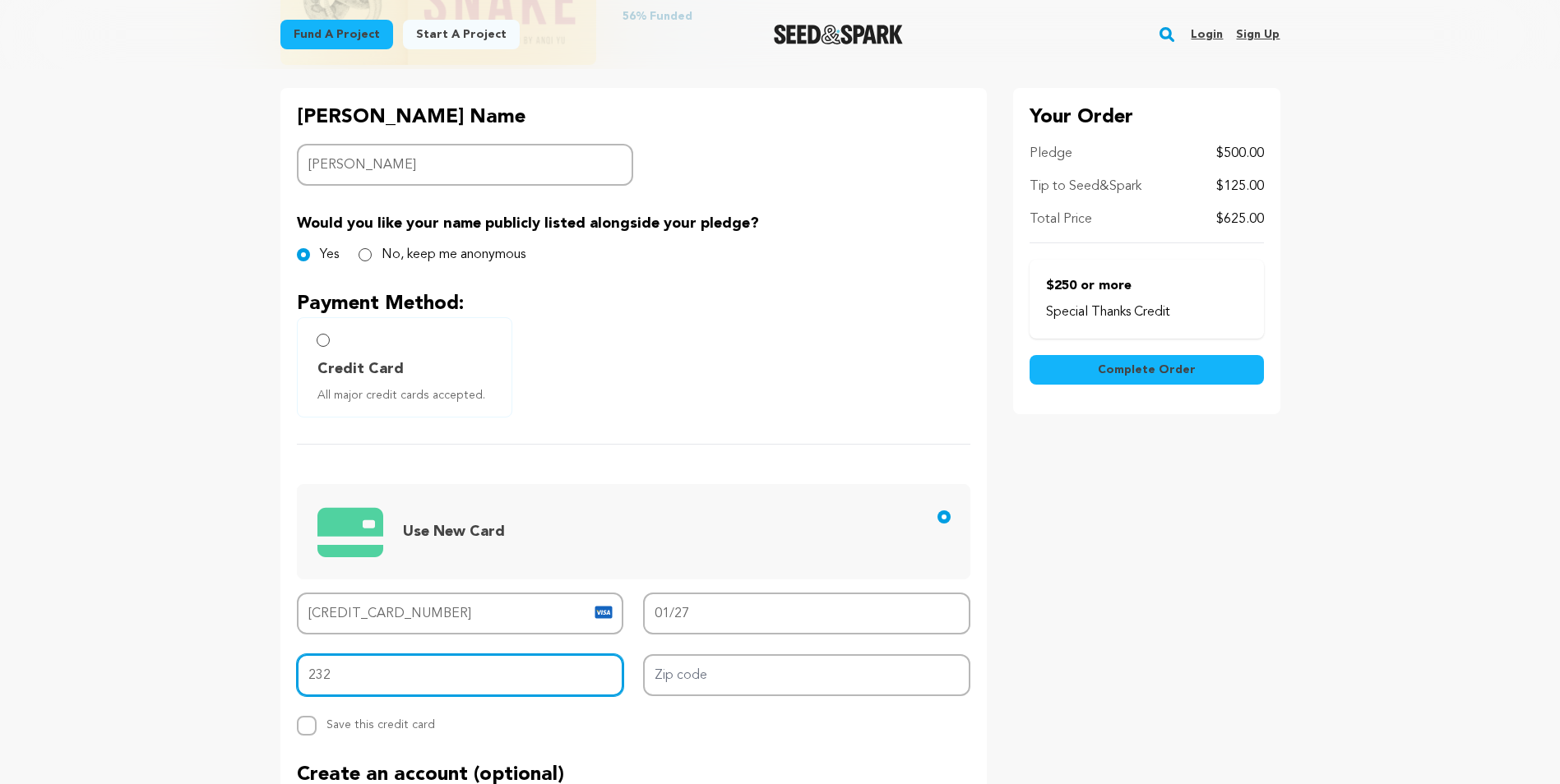
type input "232"
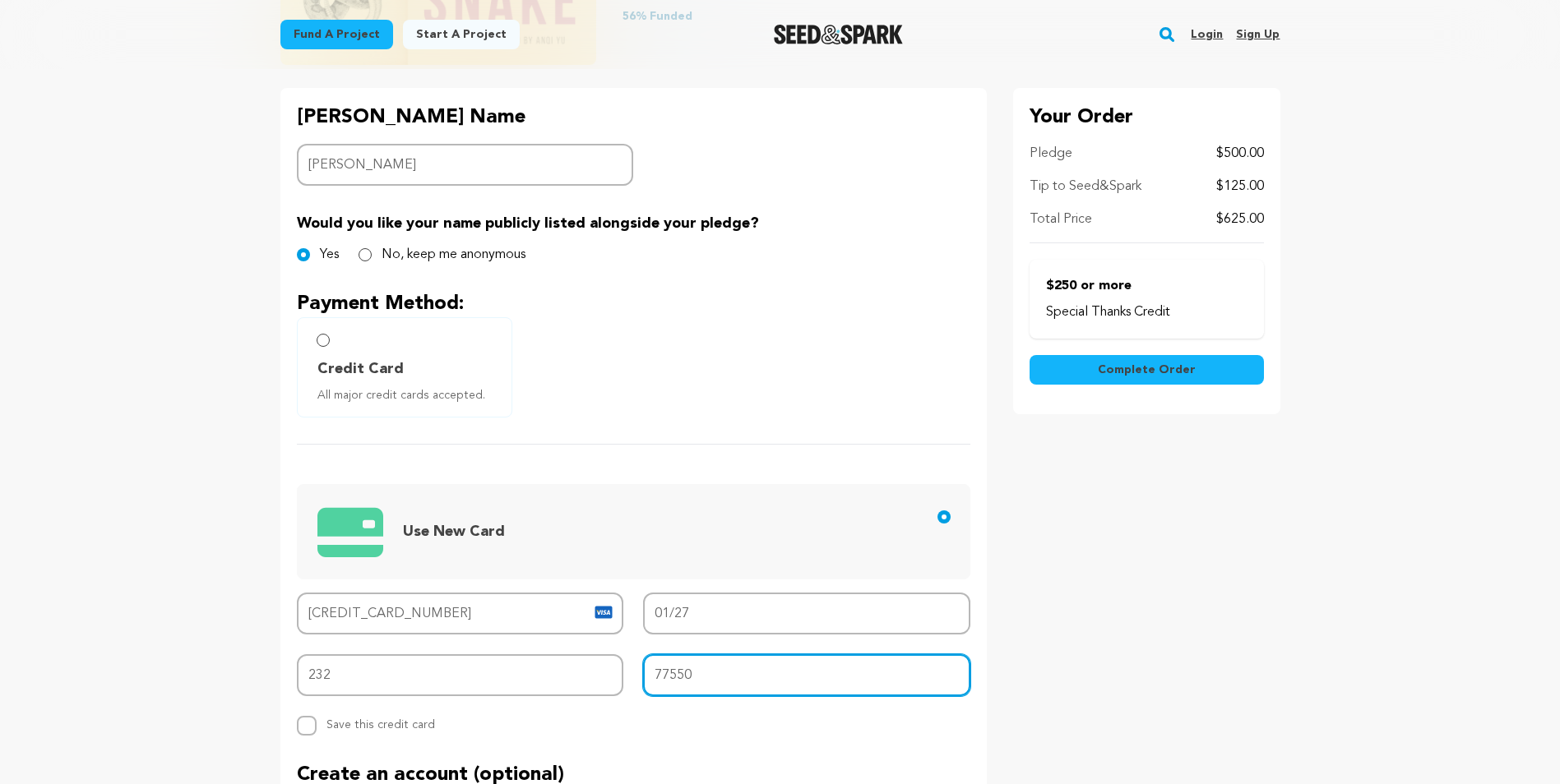
type input "77550"
click at [664, 717] on div "Card number 4147 2025 2379 5035 MM/YY 01/27 CVV 232 Zip code 77550 Replace save…" at bounding box center [633, 665] width 673 height 143
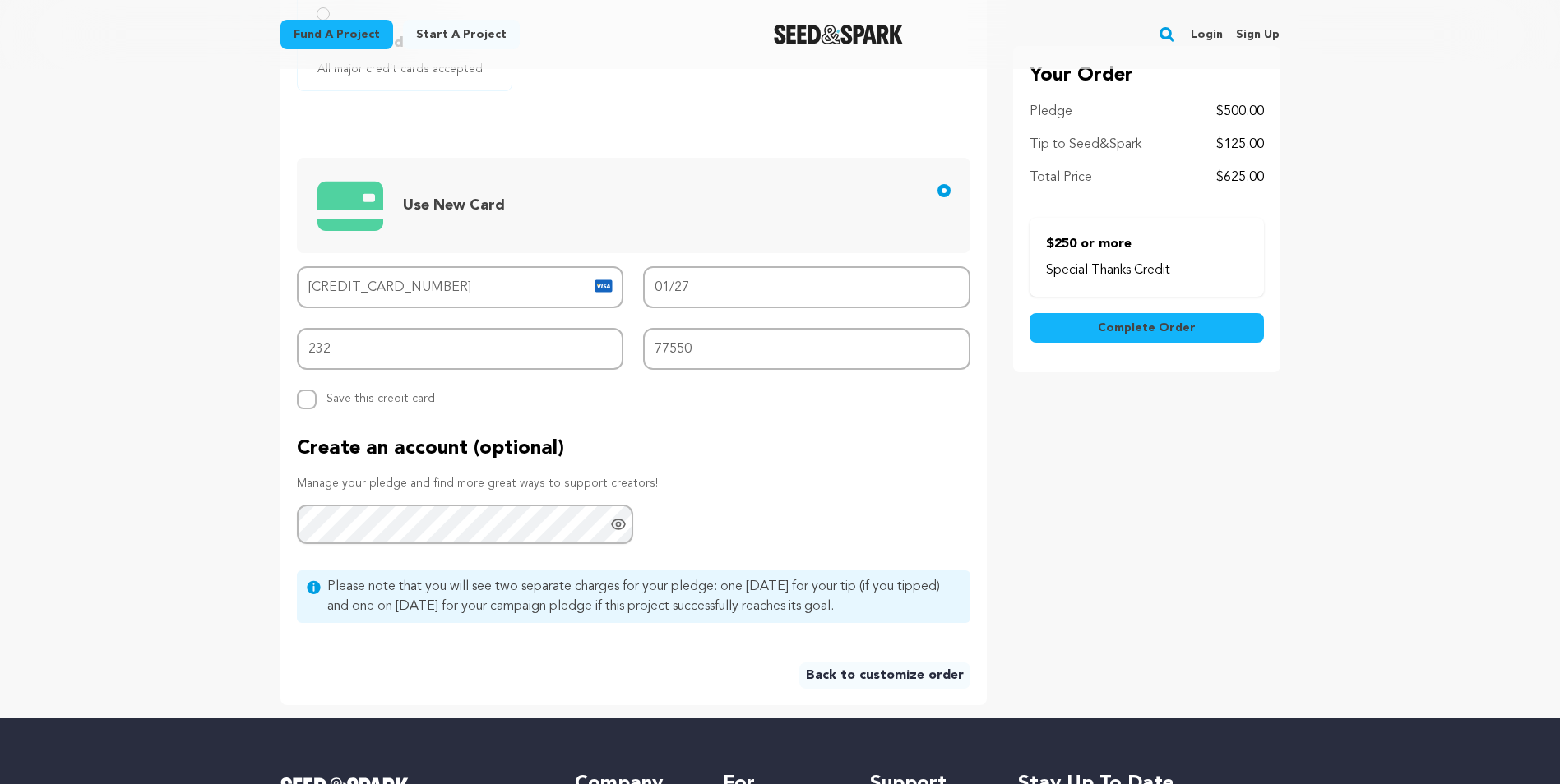
scroll to position [658, 0]
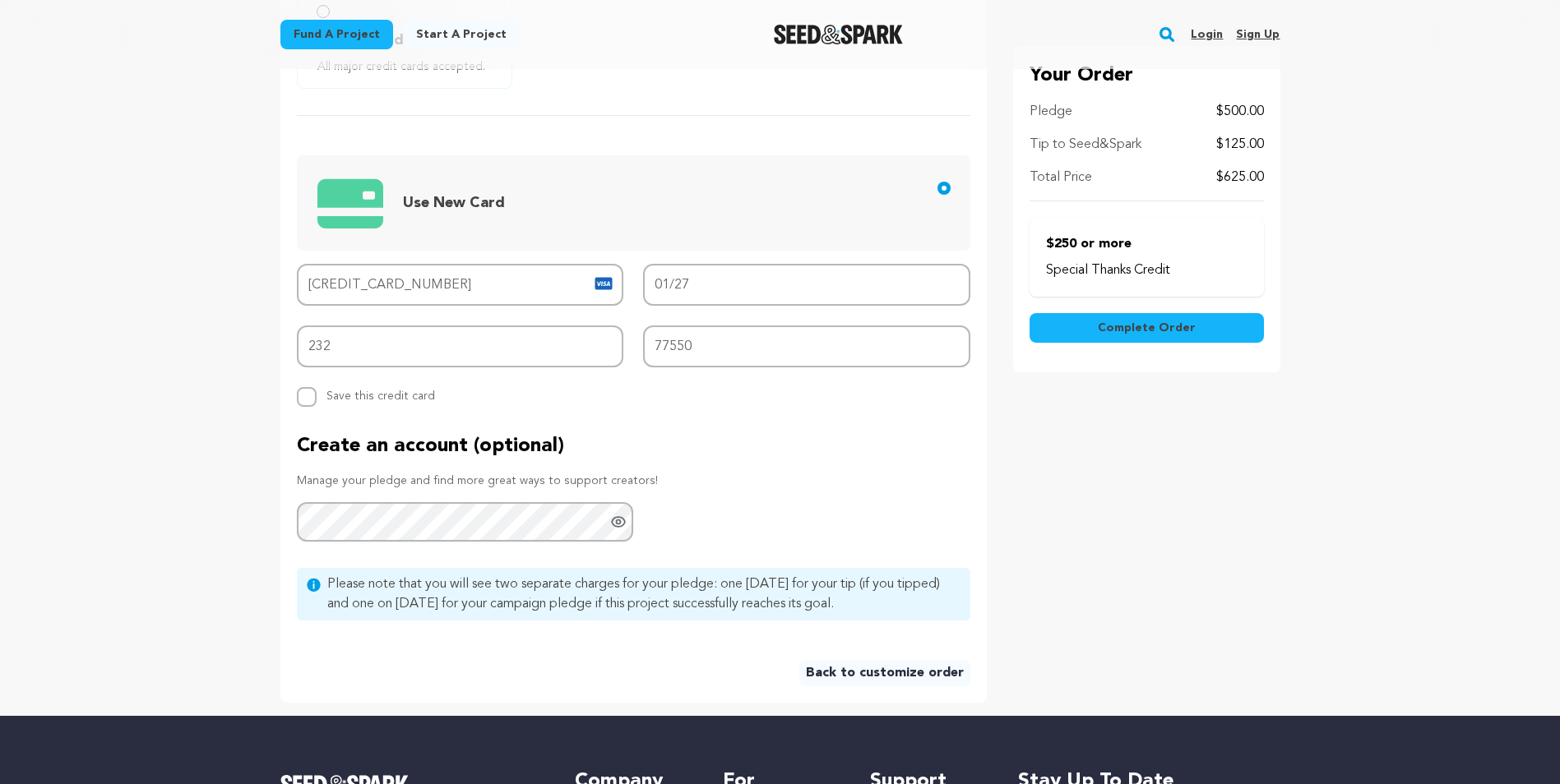
click at [1154, 327] on span "Complete Order" at bounding box center [1147, 327] width 98 height 16
